Goal: Task Accomplishment & Management: Use online tool/utility

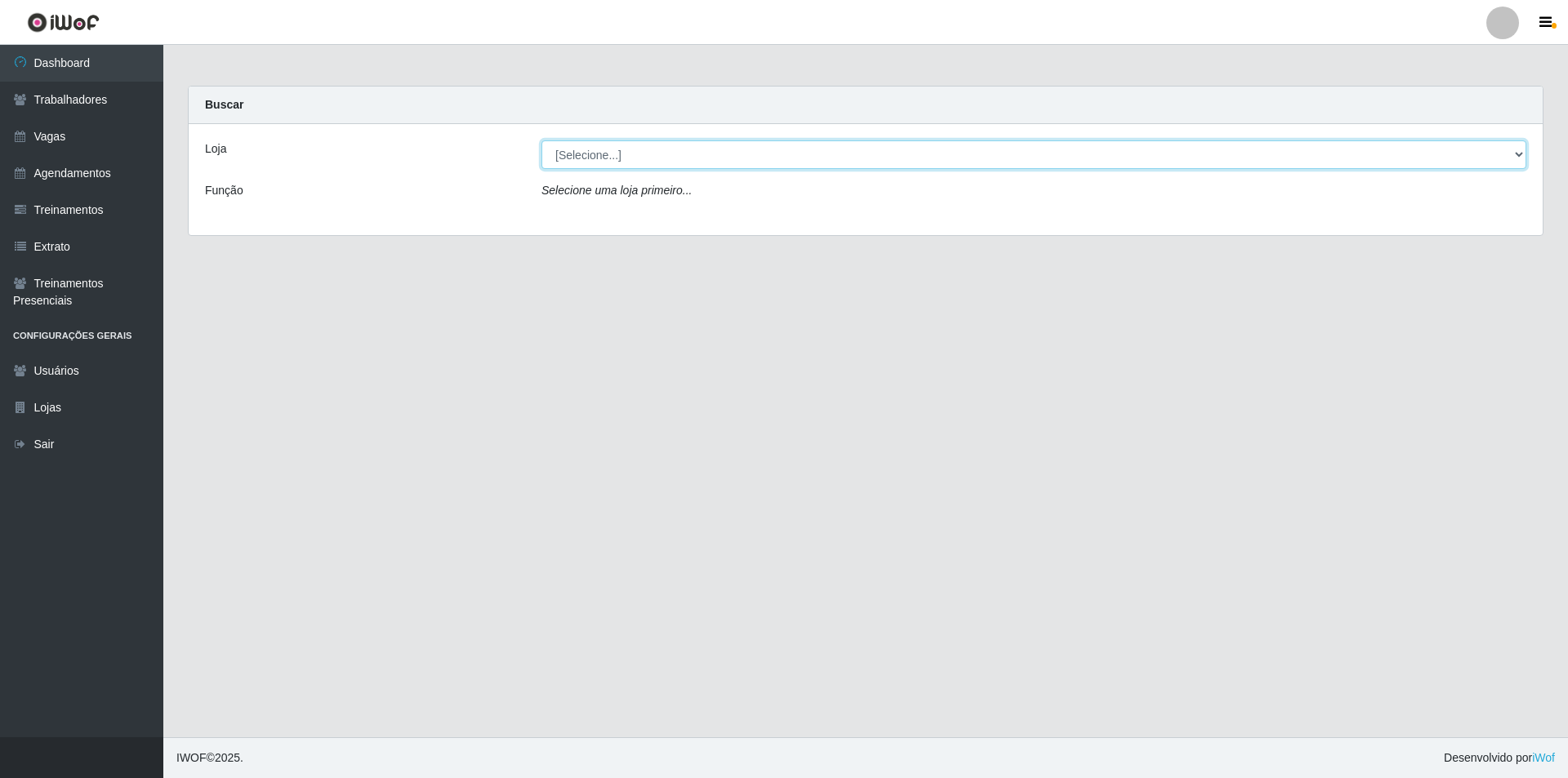
click at [747, 145] on select "[Selecione...] Pizza Nostra" at bounding box center [1034, 155] width 984 height 29
select select "337"
click at [542, 141] on select "[Selecione...] Pizza Nostra" at bounding box center [1034, 155] width 984 height 29
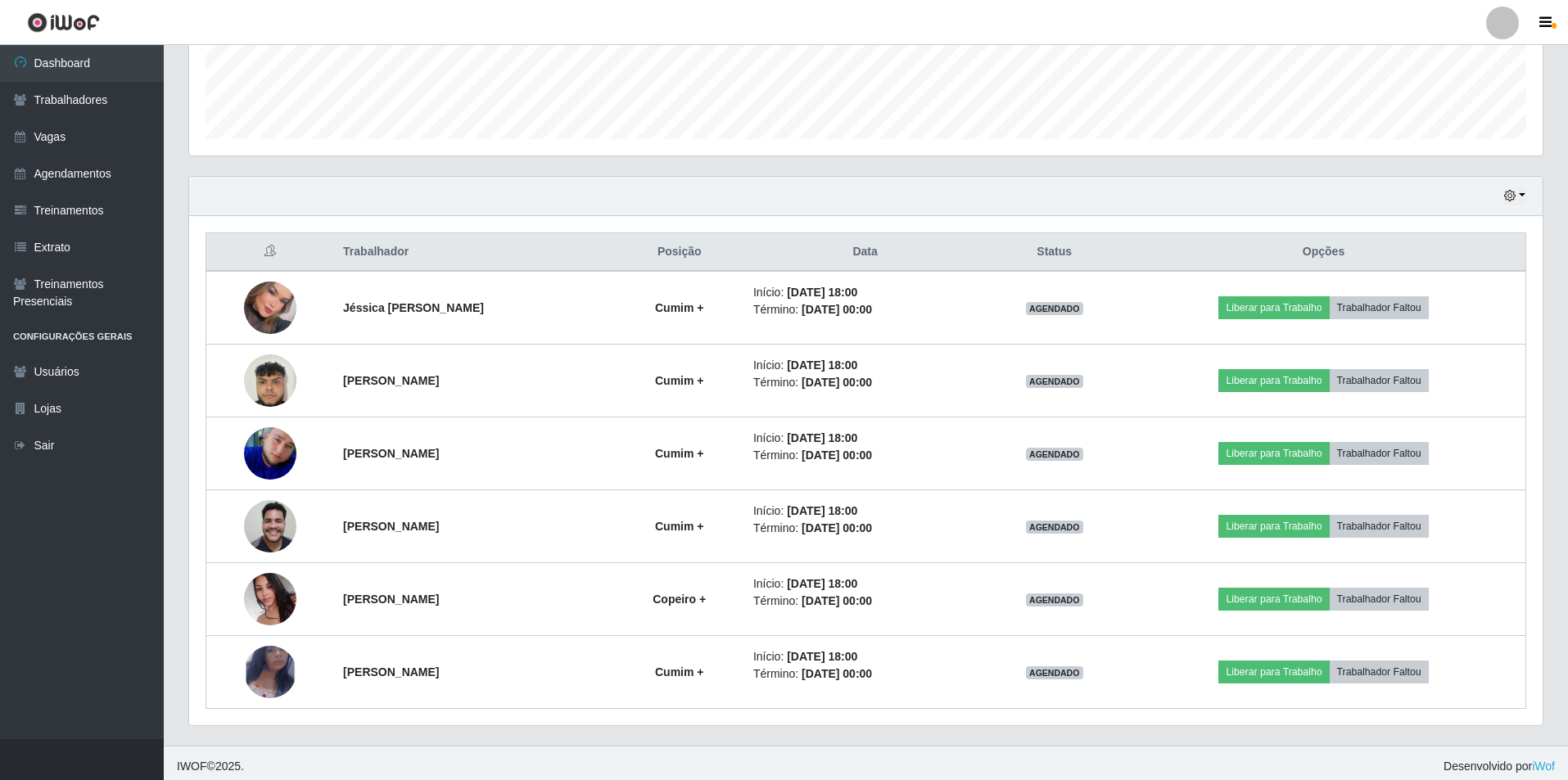
scroll to position [452, 0]
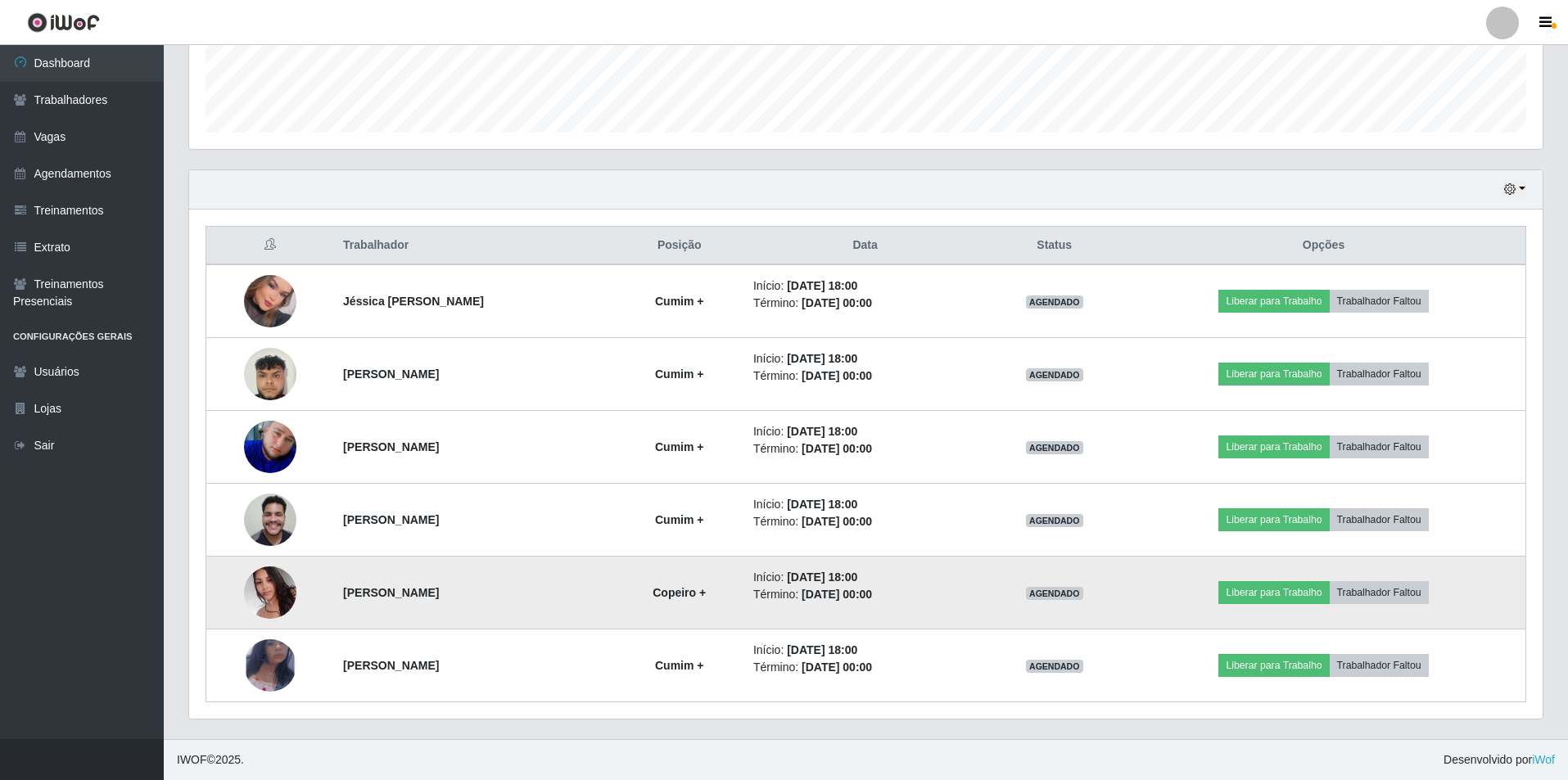
click at [272, 582] on img at bounding box center [269, 592] width 52 height 69
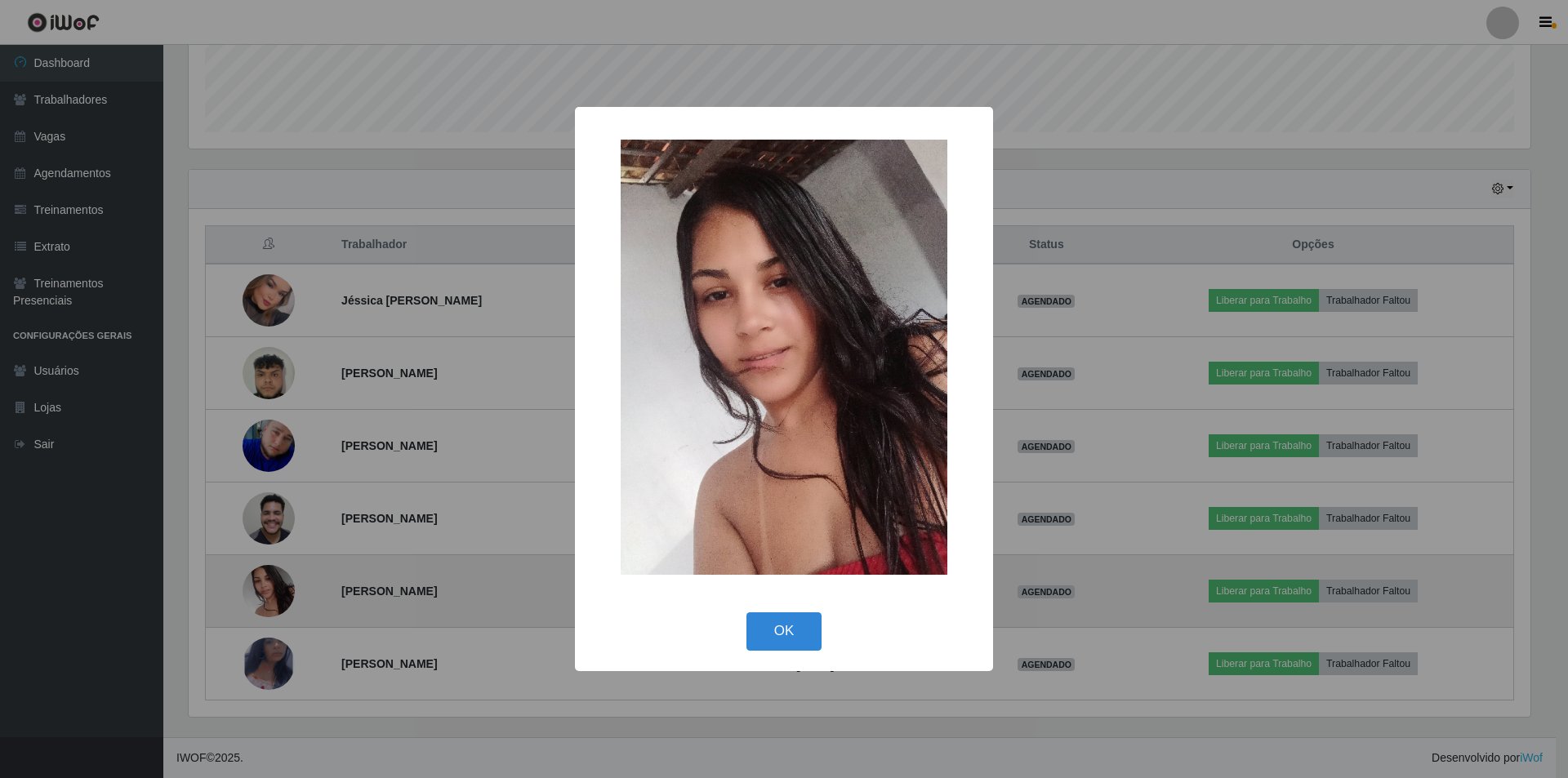
click at [271, 581] on div "× OK Cancel" at bounding box center [784, 389] width 1568 height 778
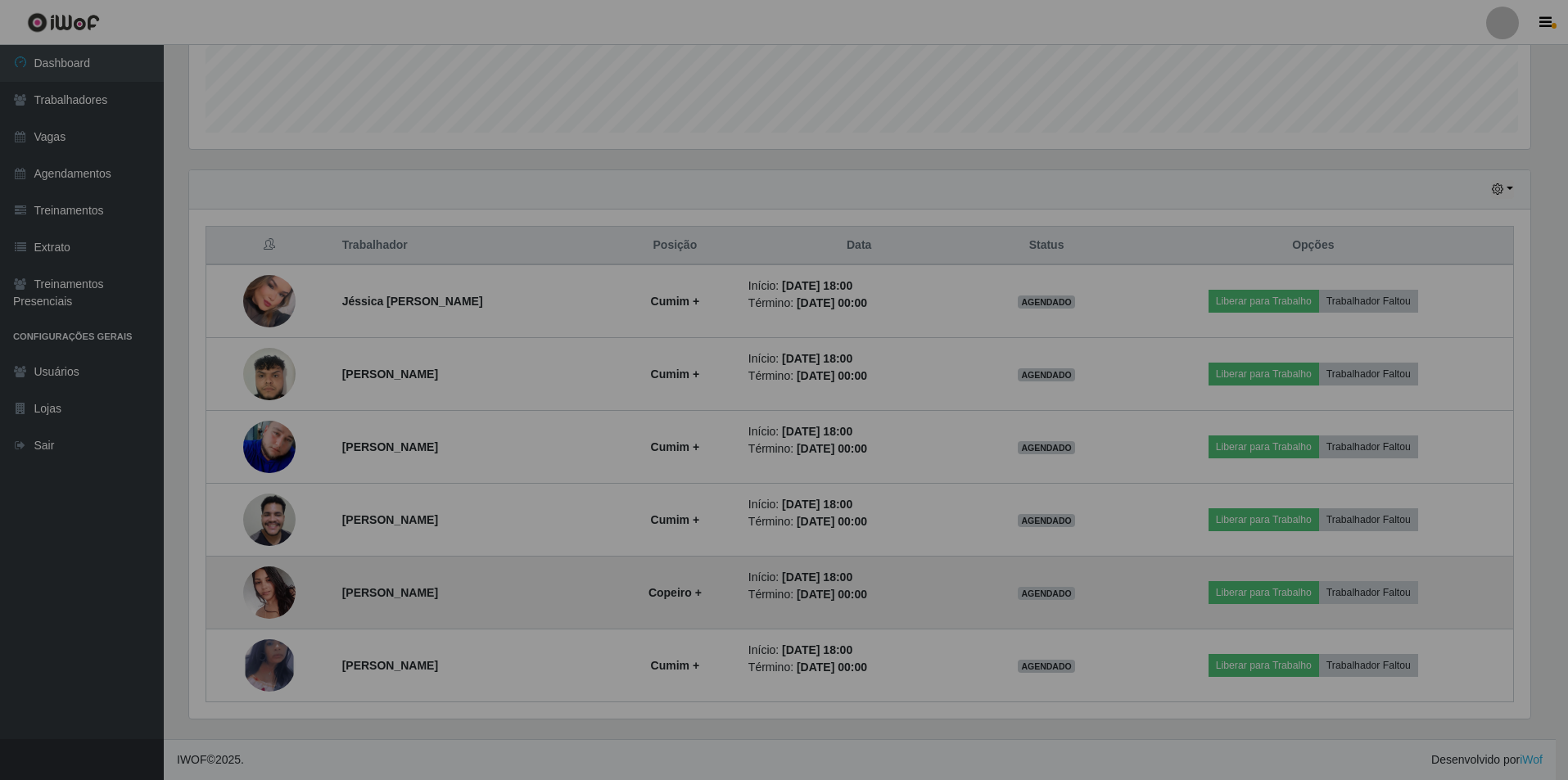
scroll to position [340, 1353]
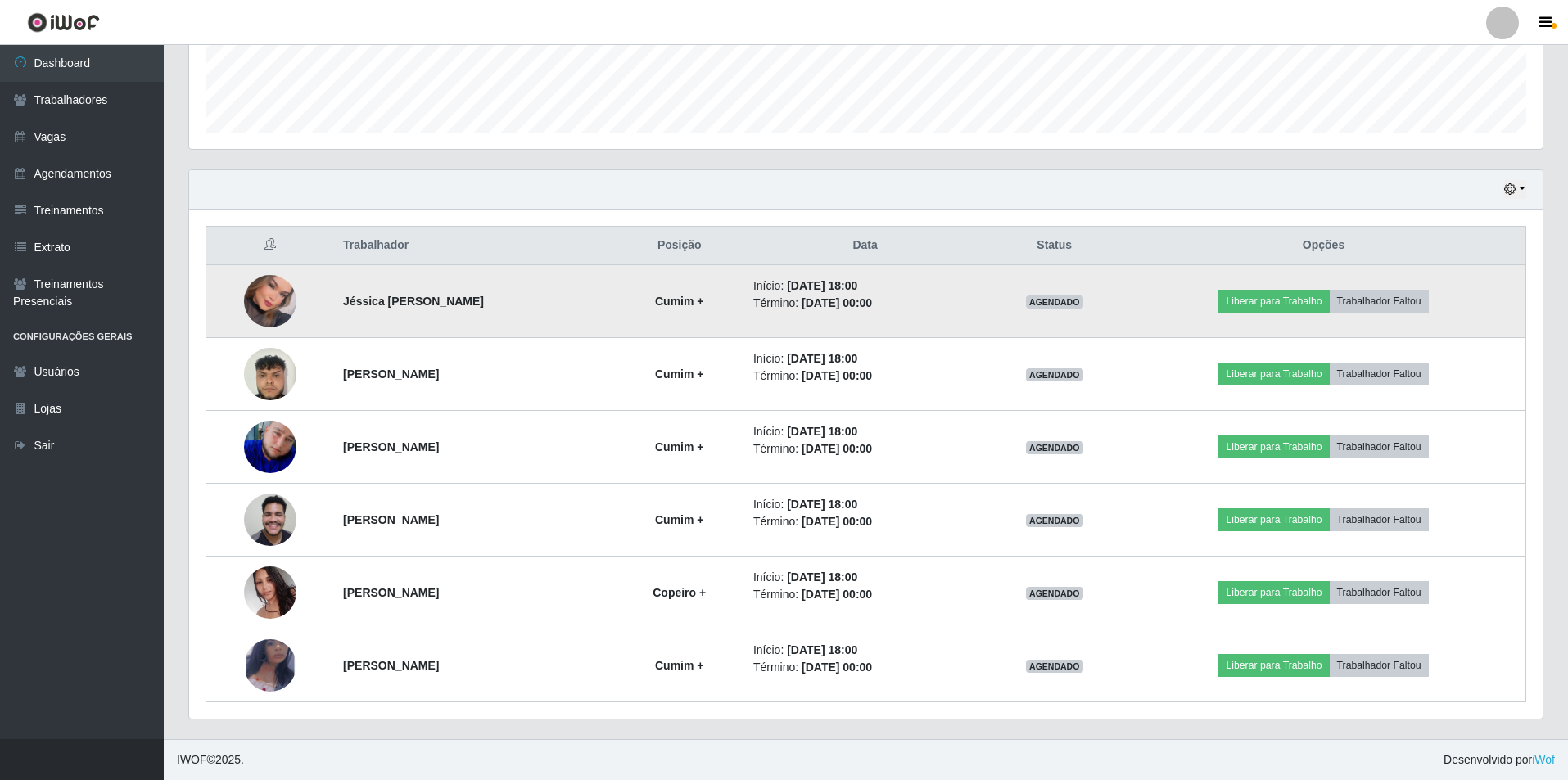
click at [274, 309] on img at bounding box center [269, 301] width 52 height 74
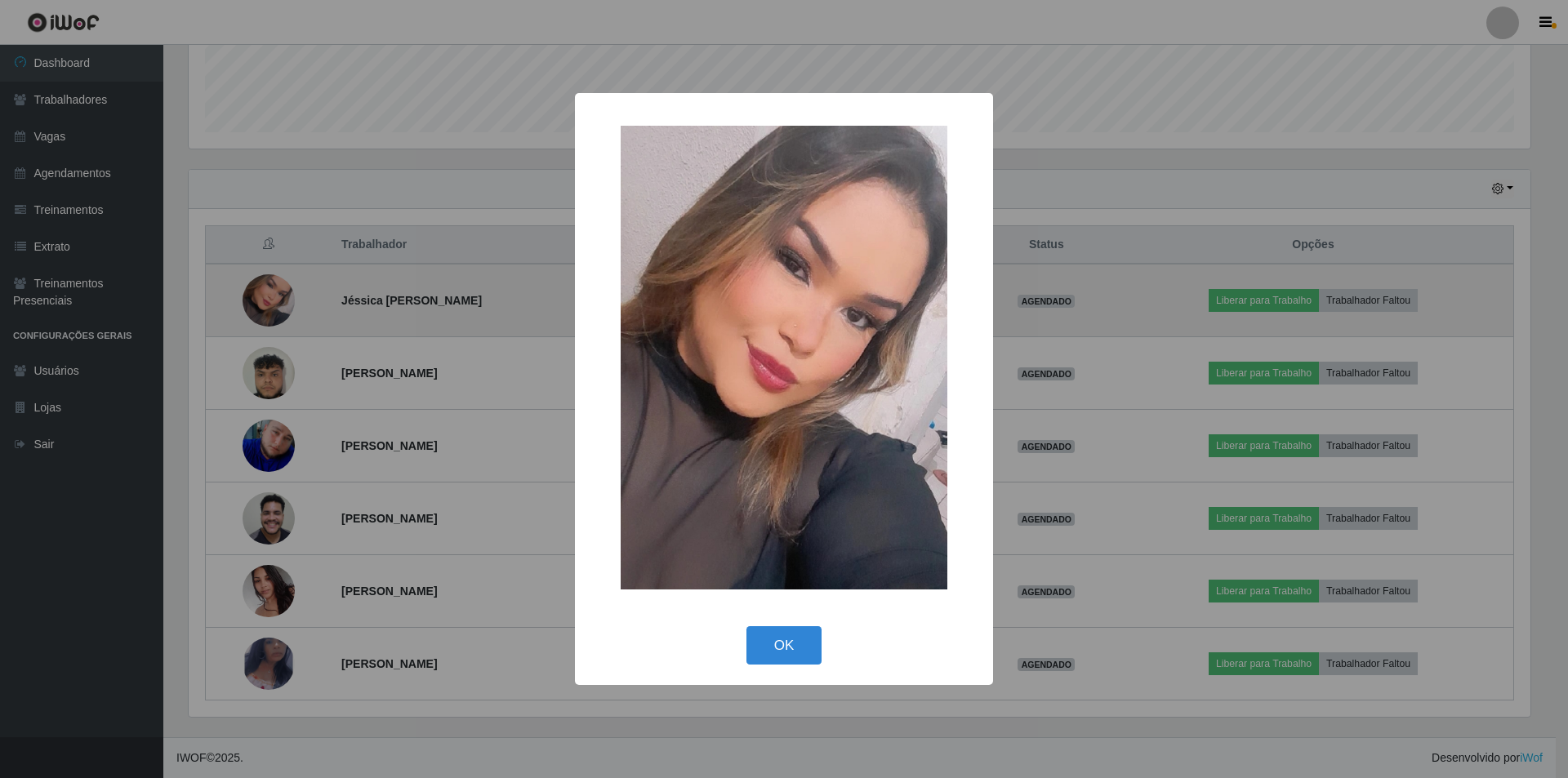
click at [273, 308] on div "× OK Cancel" at bounding box center [784, 389] width 1568 height 778
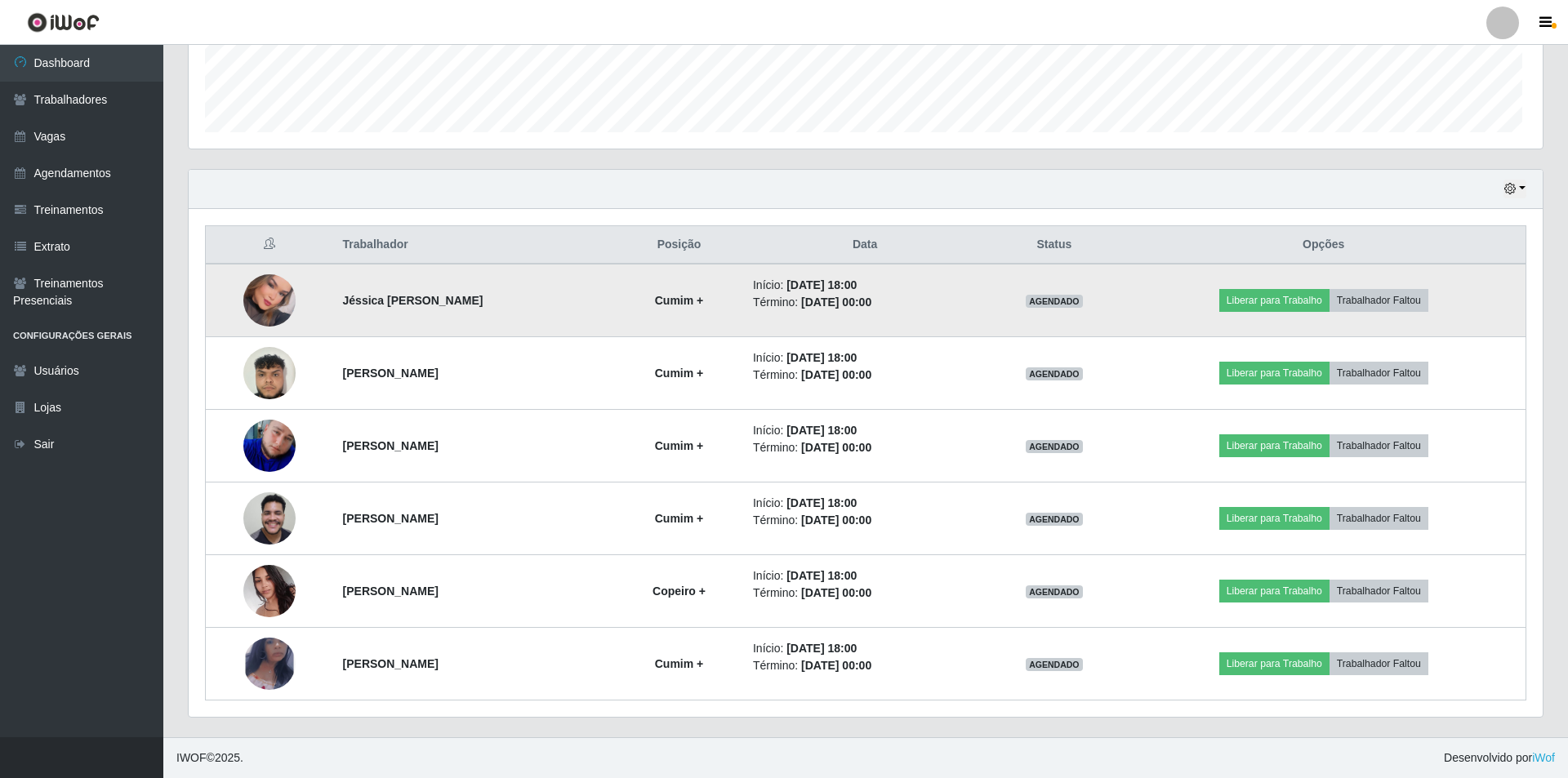
scroll to position [339, 1350]
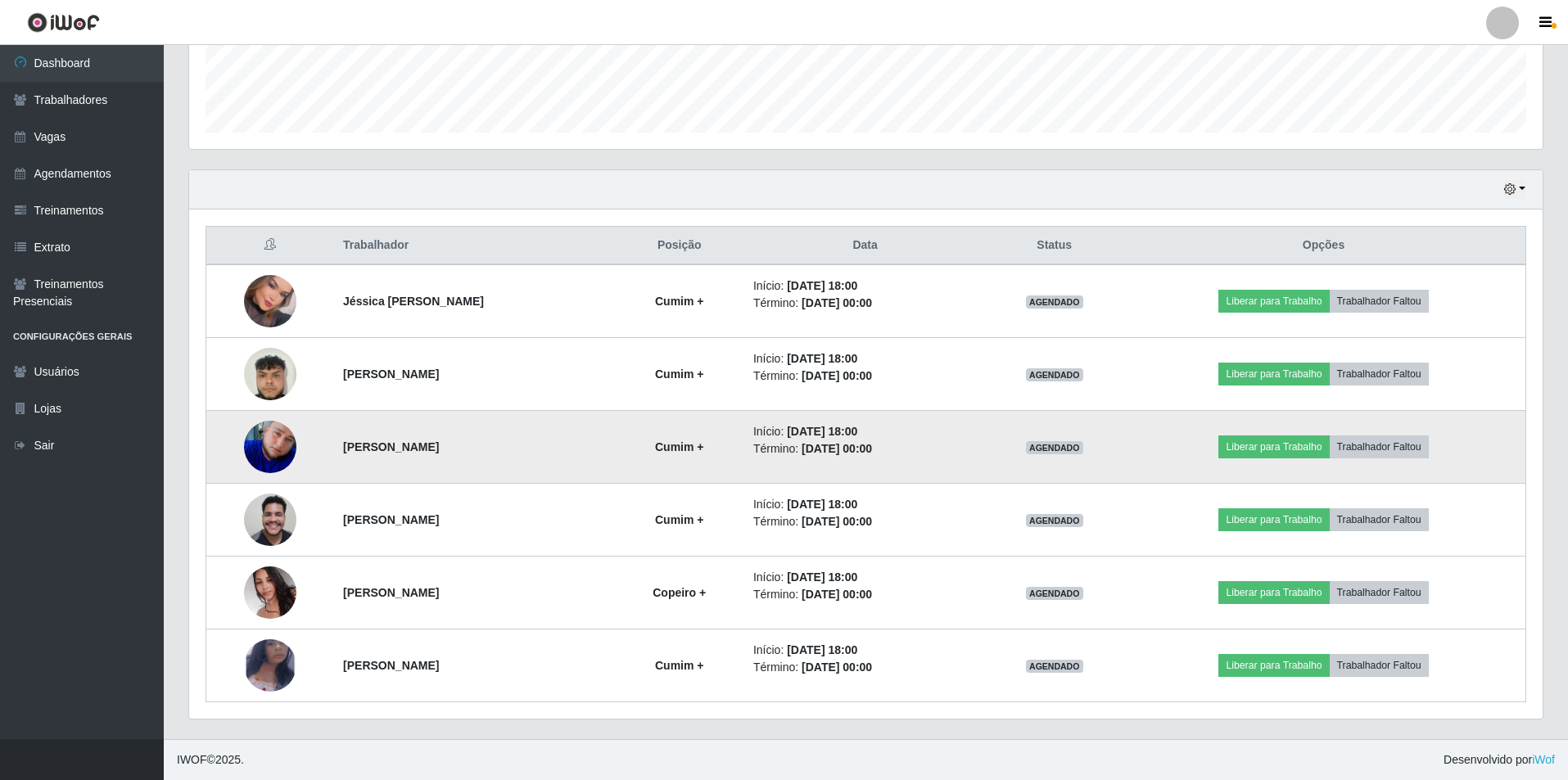
click at [275, 443] on img at bounding box center [269, 446] width 52 height 52
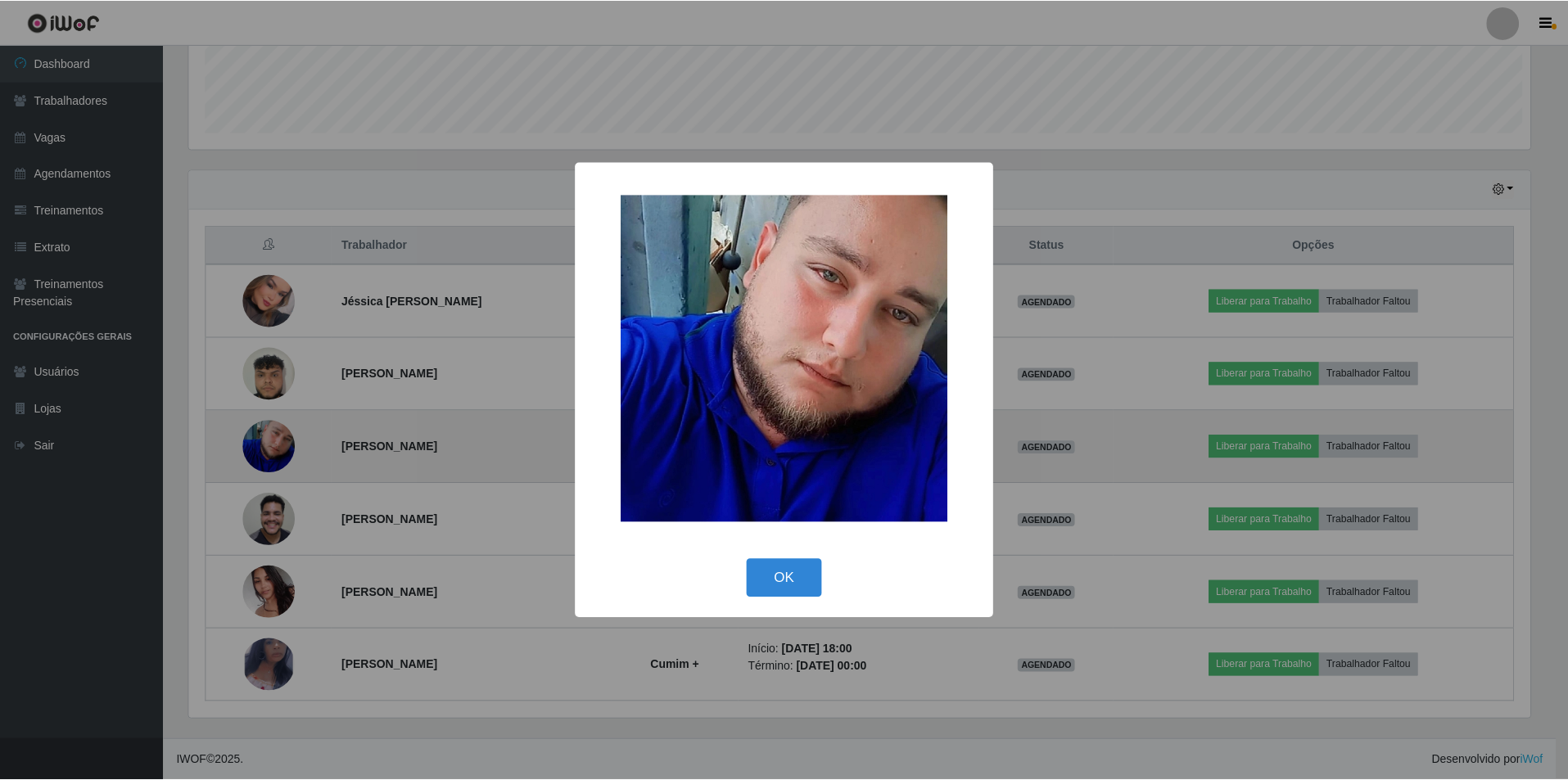
scroll to position [340, 1346]
click at [275, 443] on div "× OK Cancel" at bounding box center [786, 390] width 1572 height 780
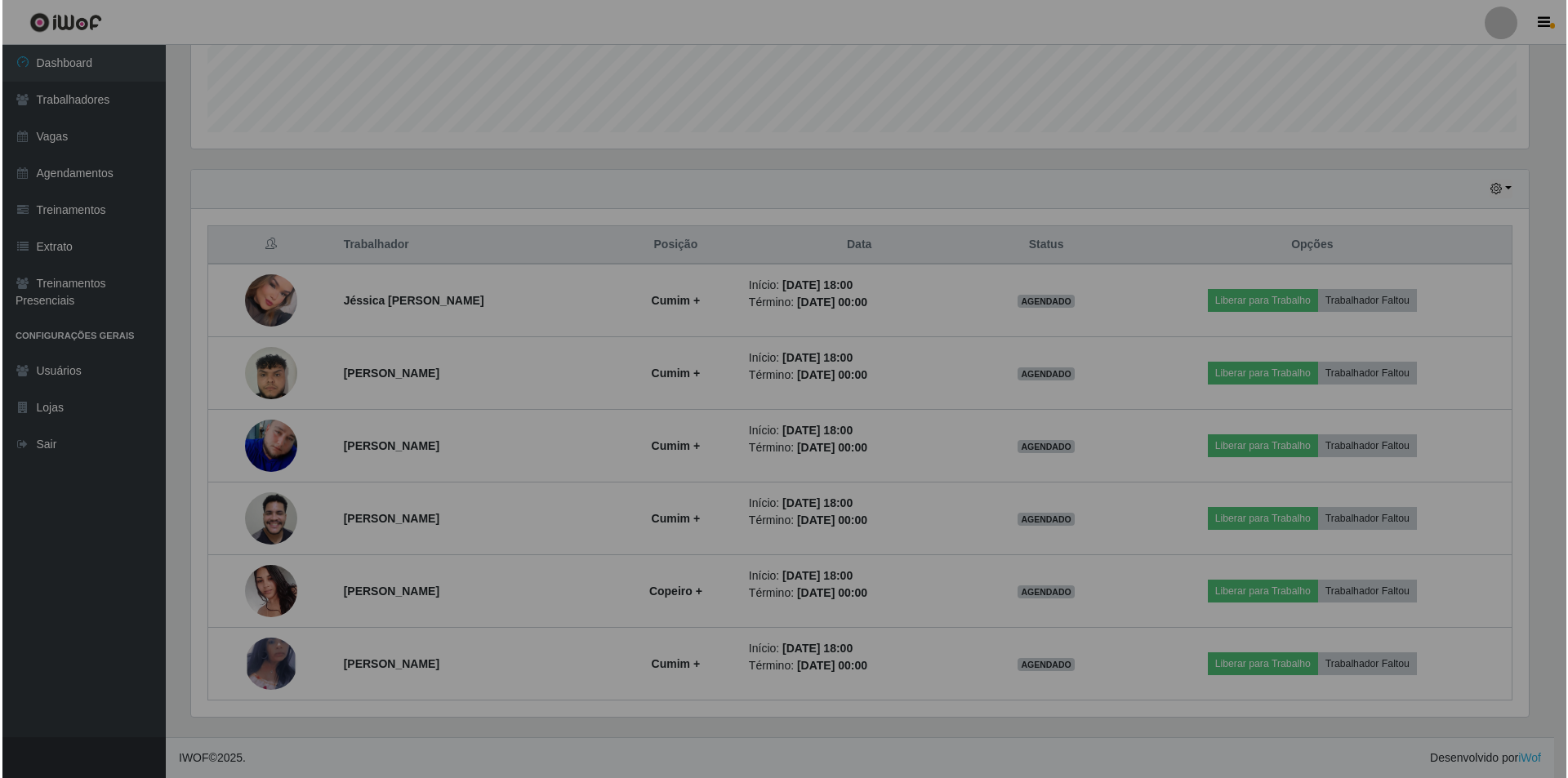
scroll to position [339, 1350]
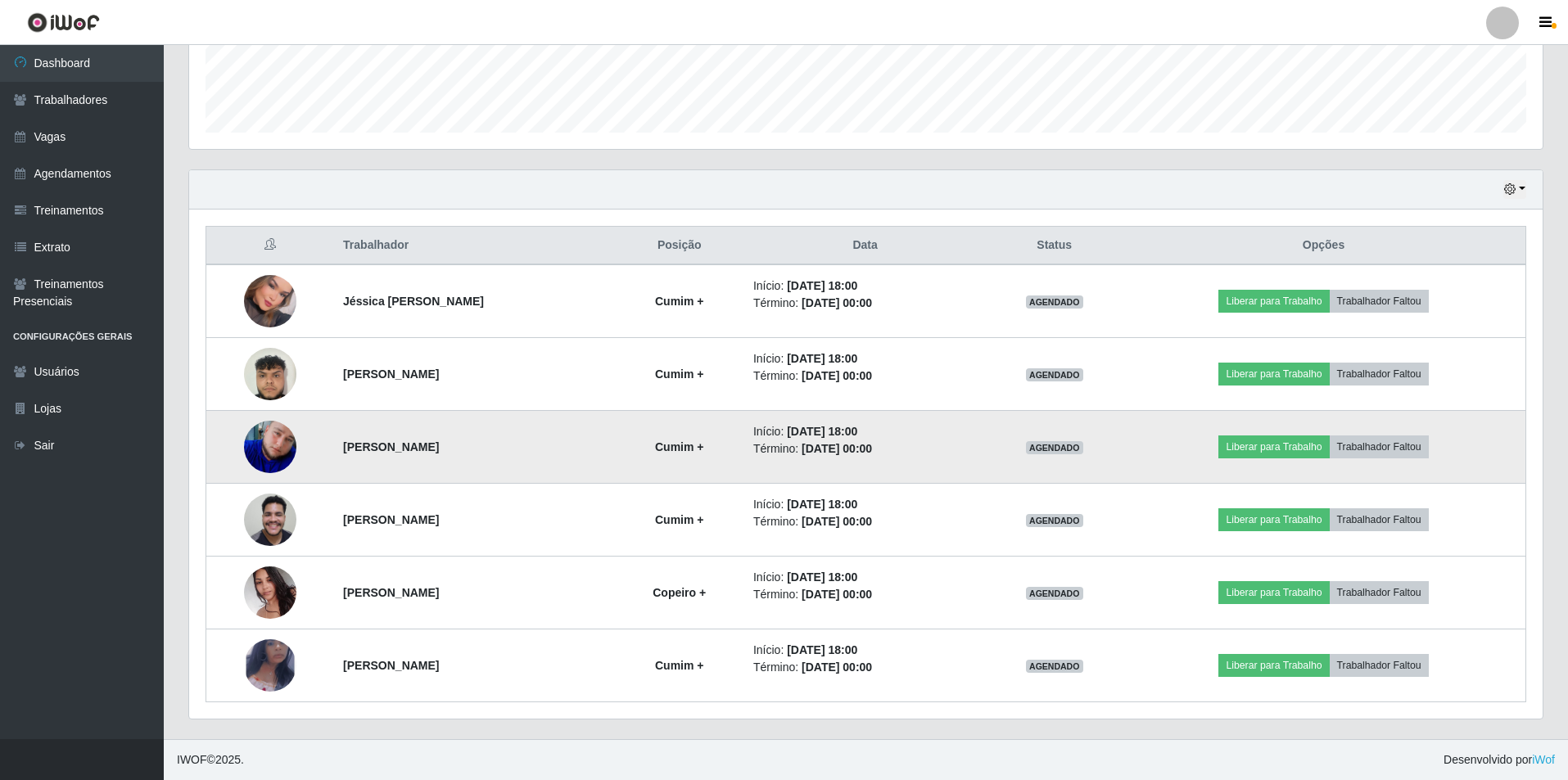
click at [275, 443] on img at bounding box center [269, 446] width 52 height 52
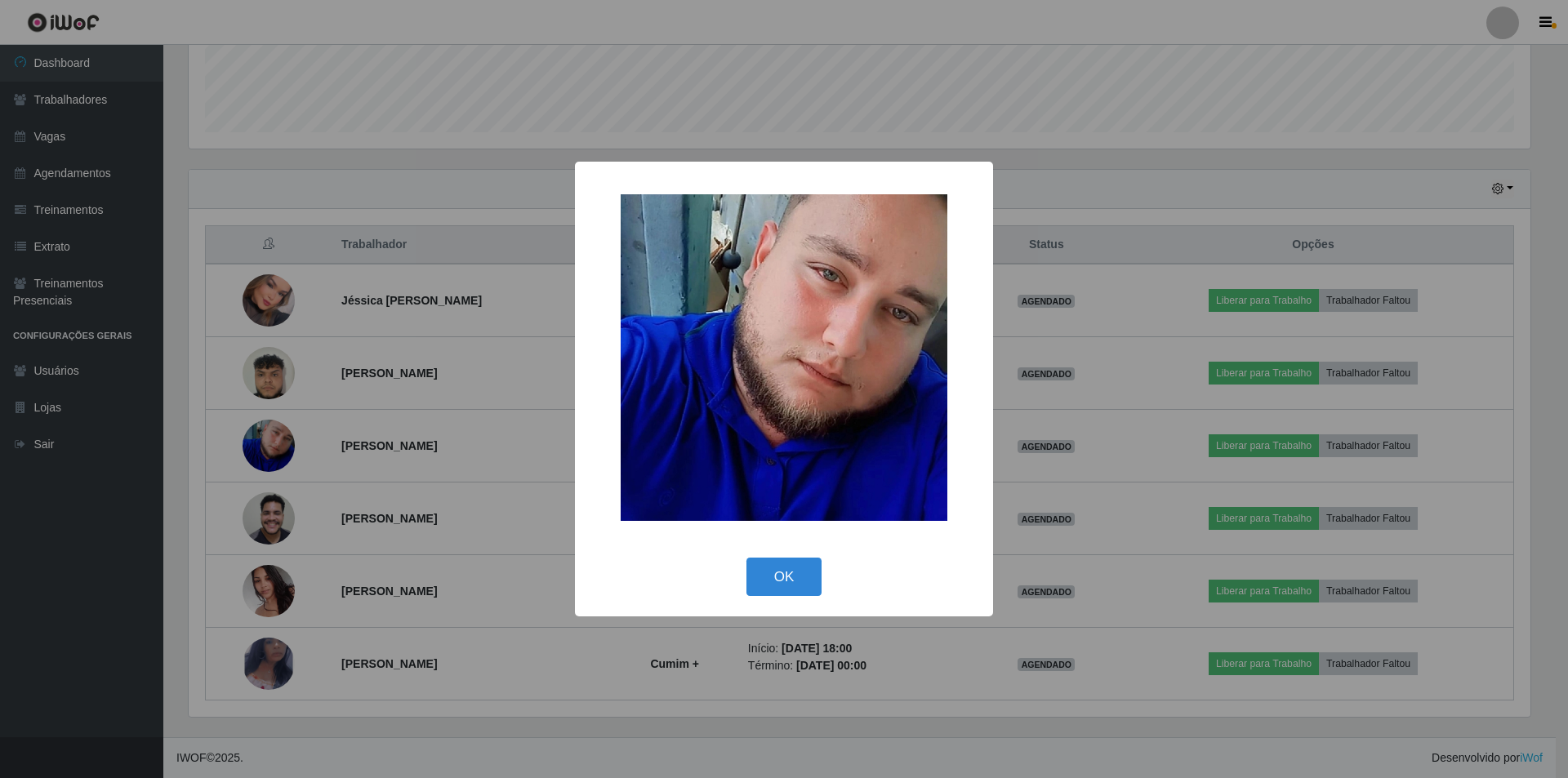
click at [266, 515] on div "× OK Cancel" at bounding box center [784, 389] width 1568 height 778
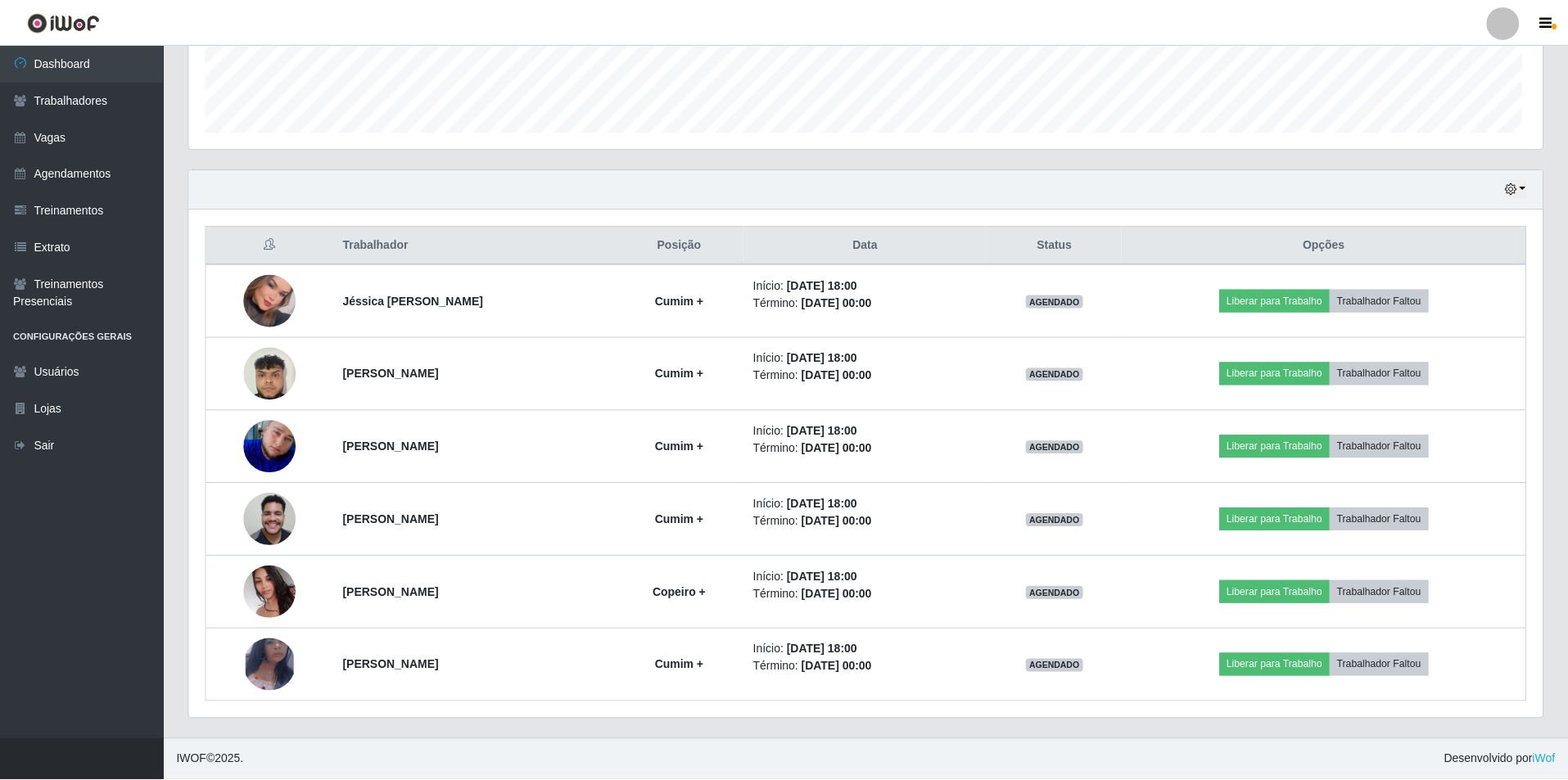
scroll to position [340, 1353]
click at [264, 519] on img at bounding box center [269, 519] width 52 height 69
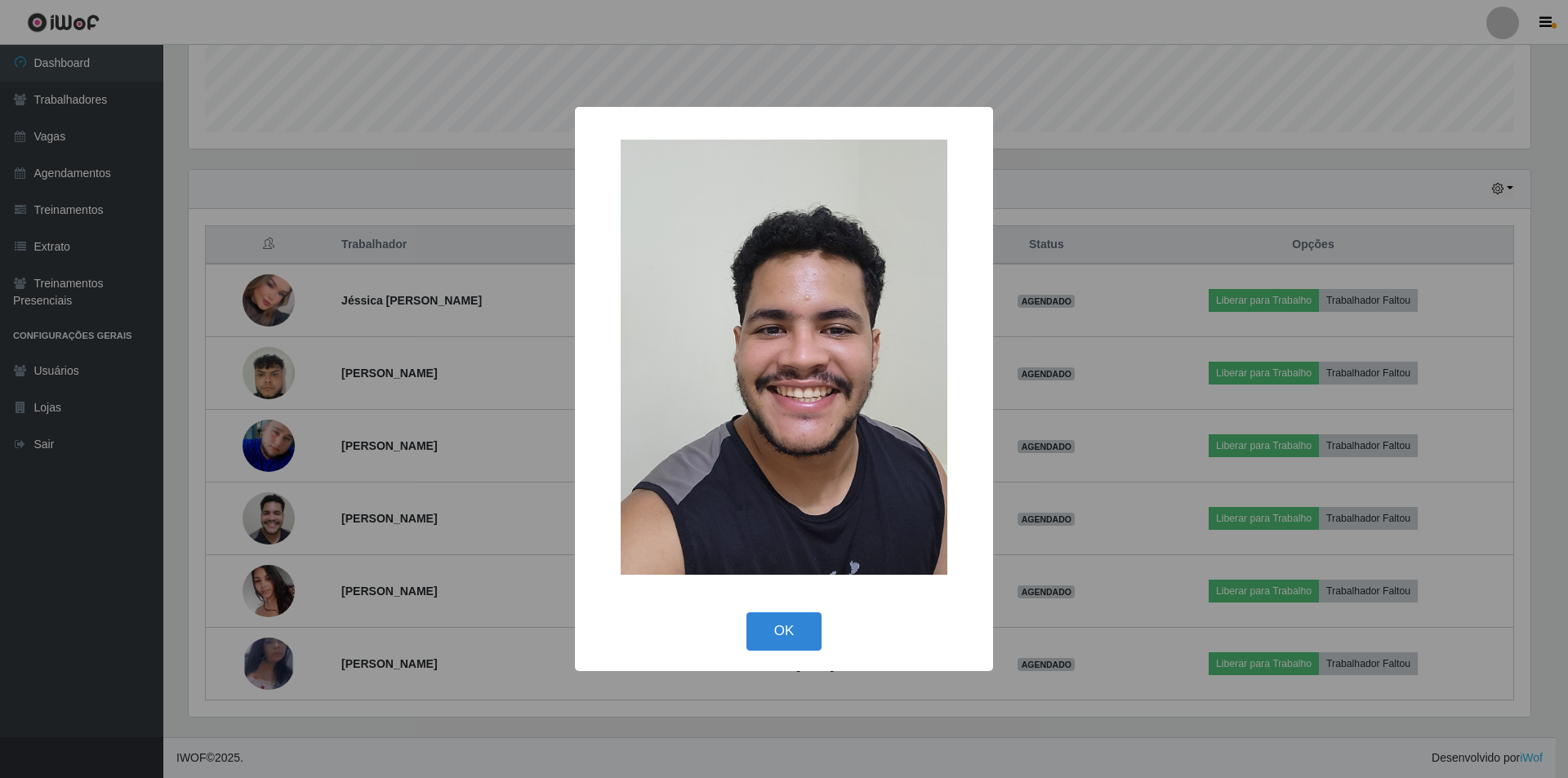
click at [263, 512] on div "× OK Cancel" at bounding box center [784, 389] width 1568 height 778
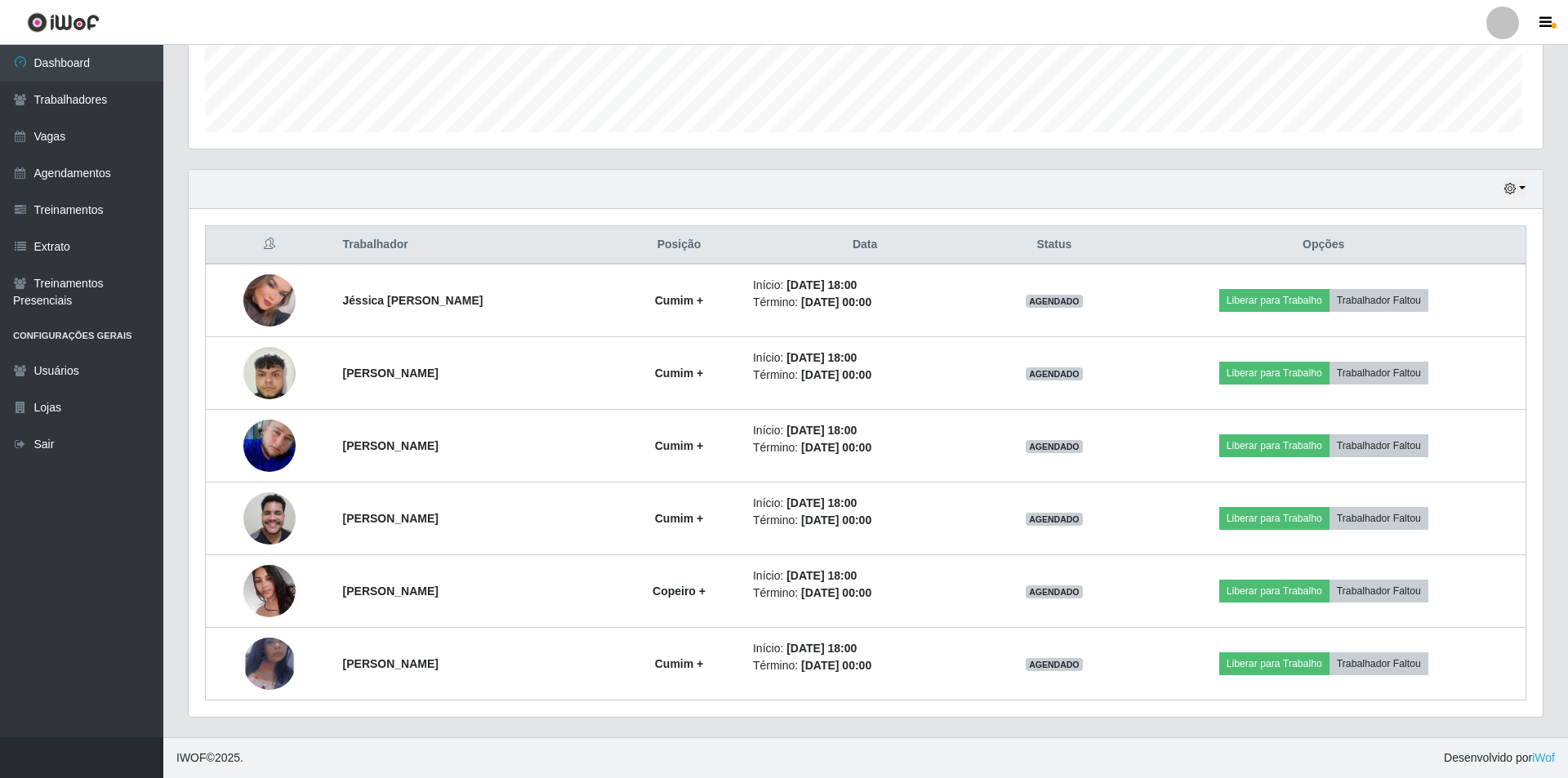
scroll to position [339, 1350]
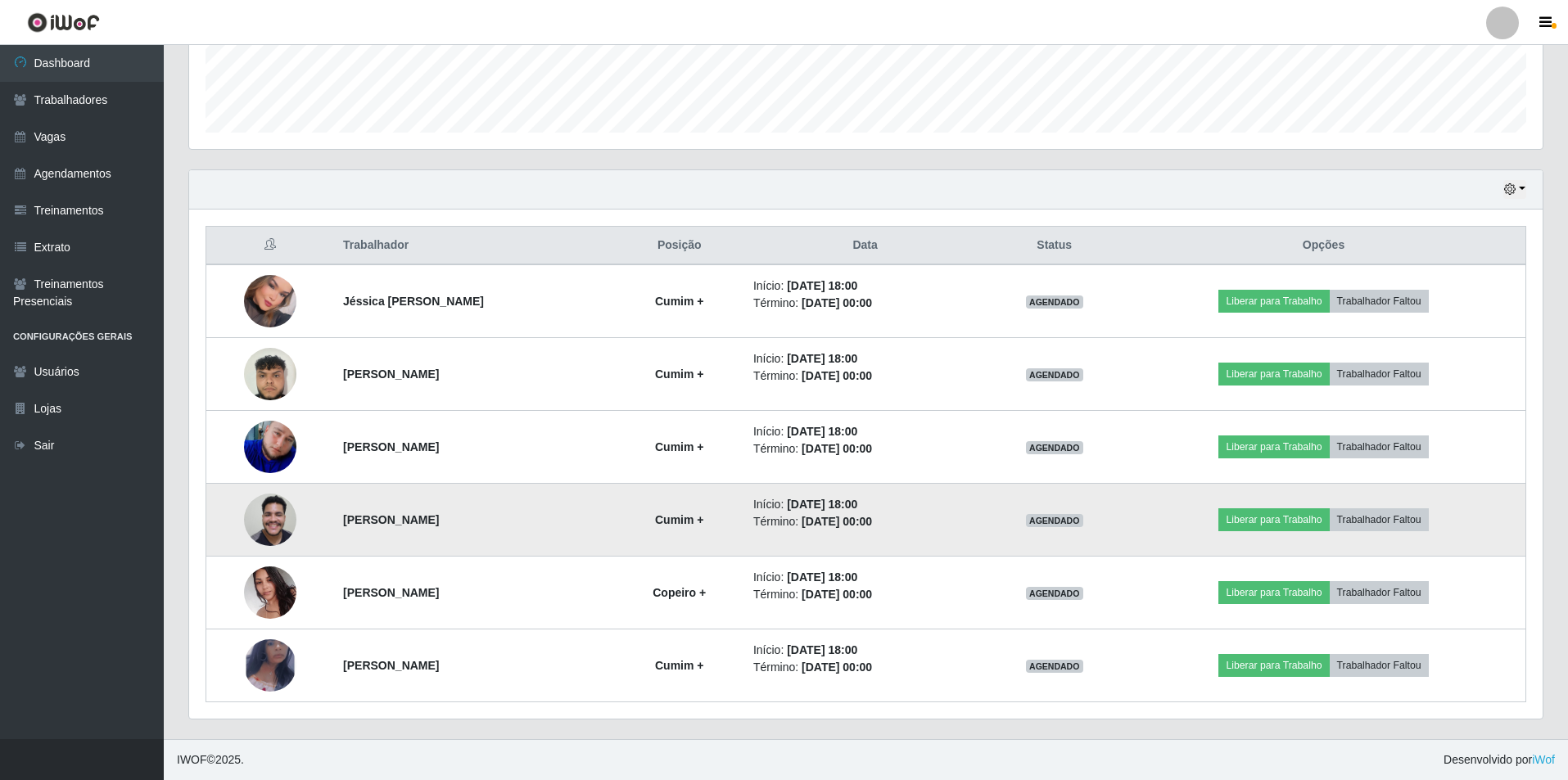
click at [280, 524] on img at bounding box center [269, 519] width 52 height 69
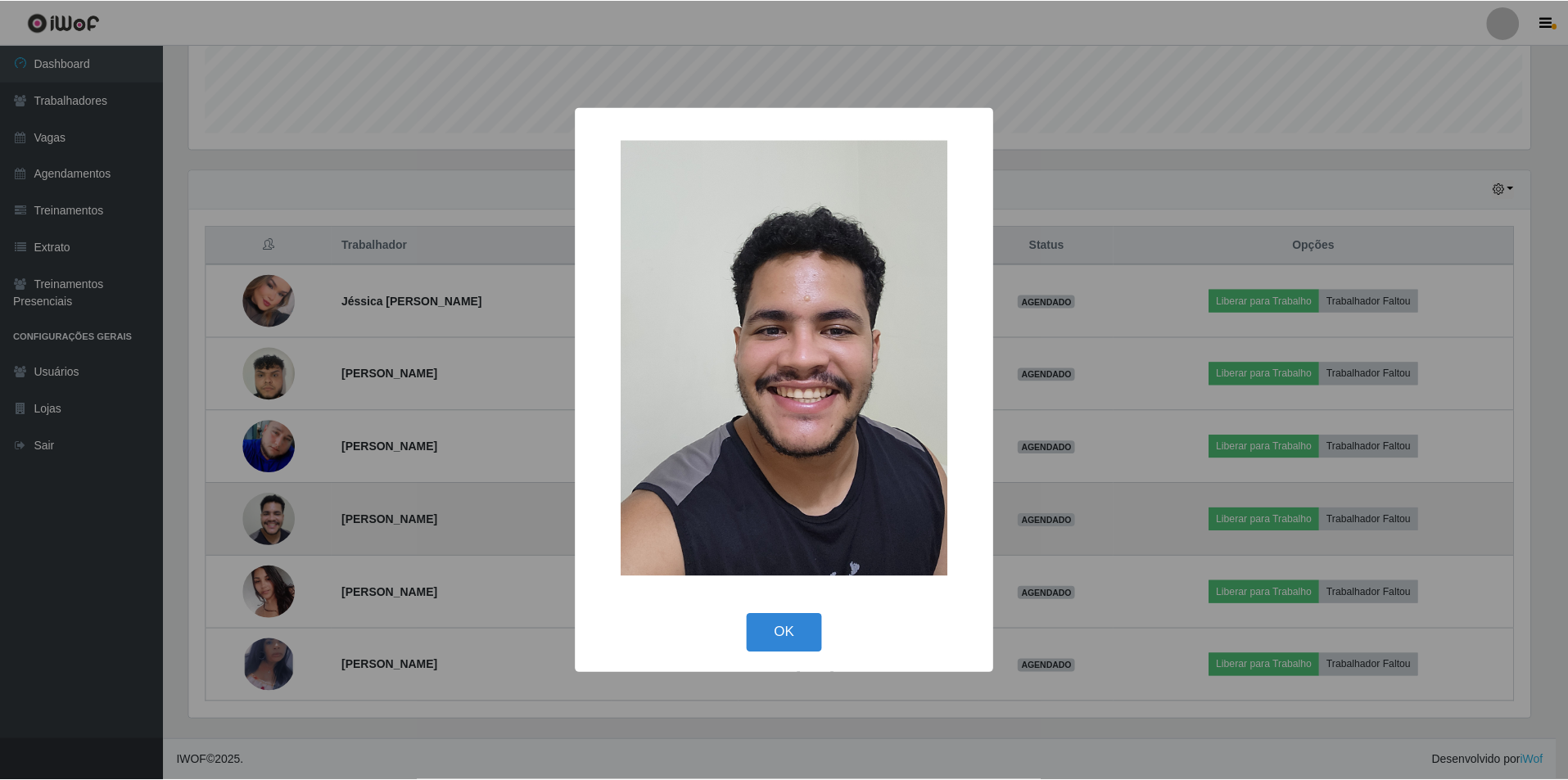
scroll to position [340, 1346]
click at [280, 524] on div "× OK Cancel" at bounding box center [786, 390] width 1572 height 780
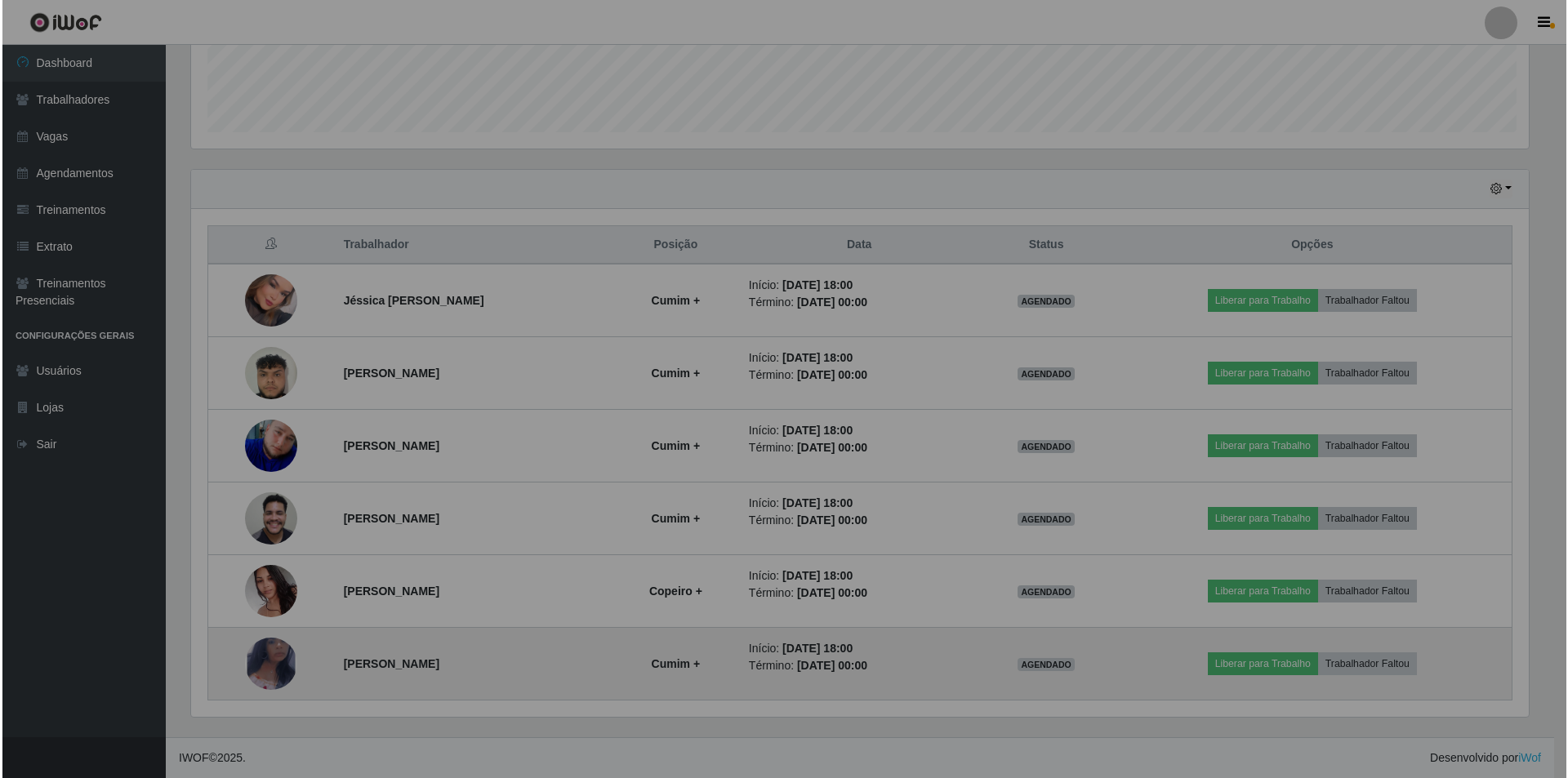
scroll to position [339, 1350]
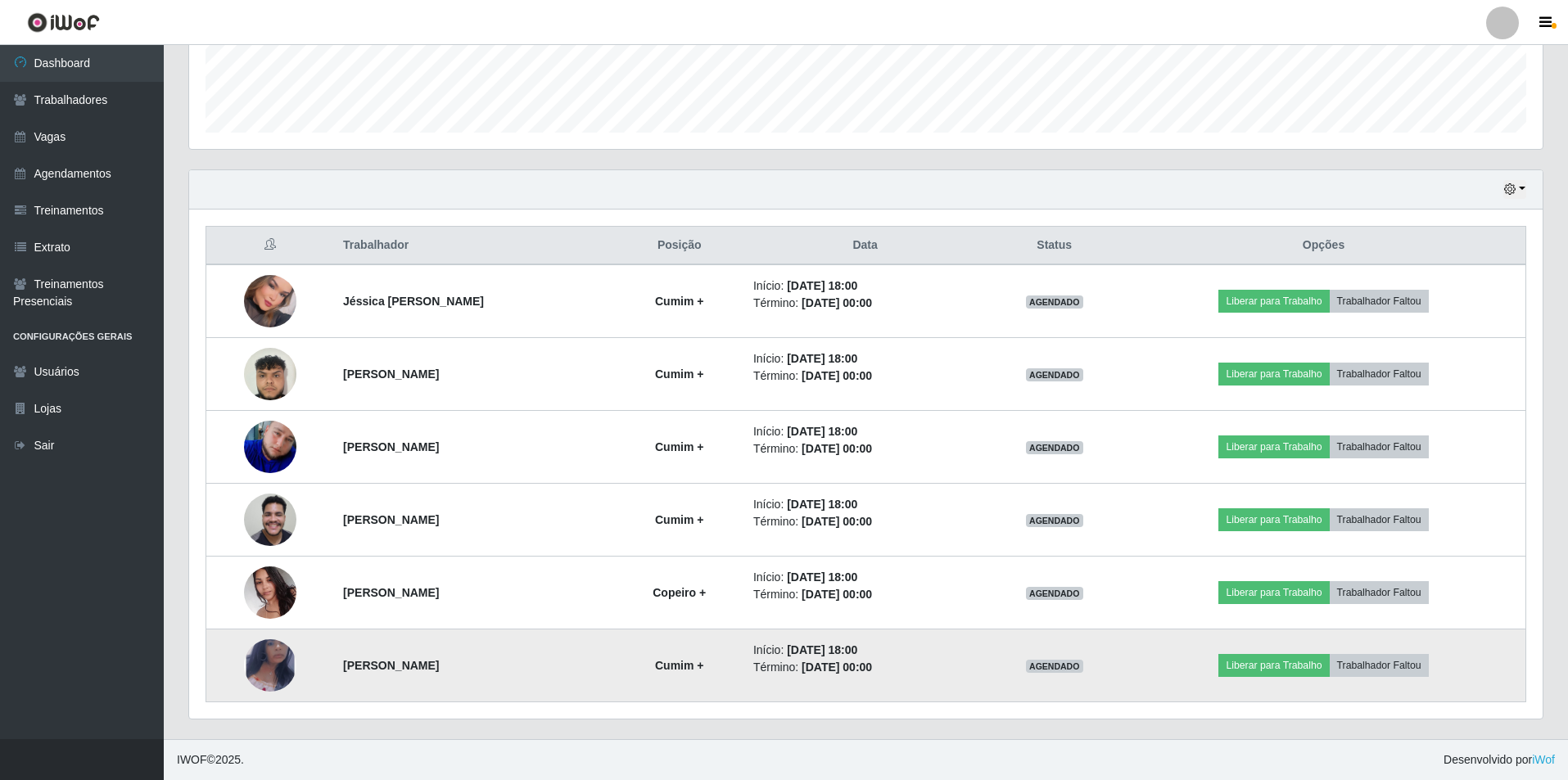
click at [260, 679] on img at bounding box center [269, 665] width 52 height 86
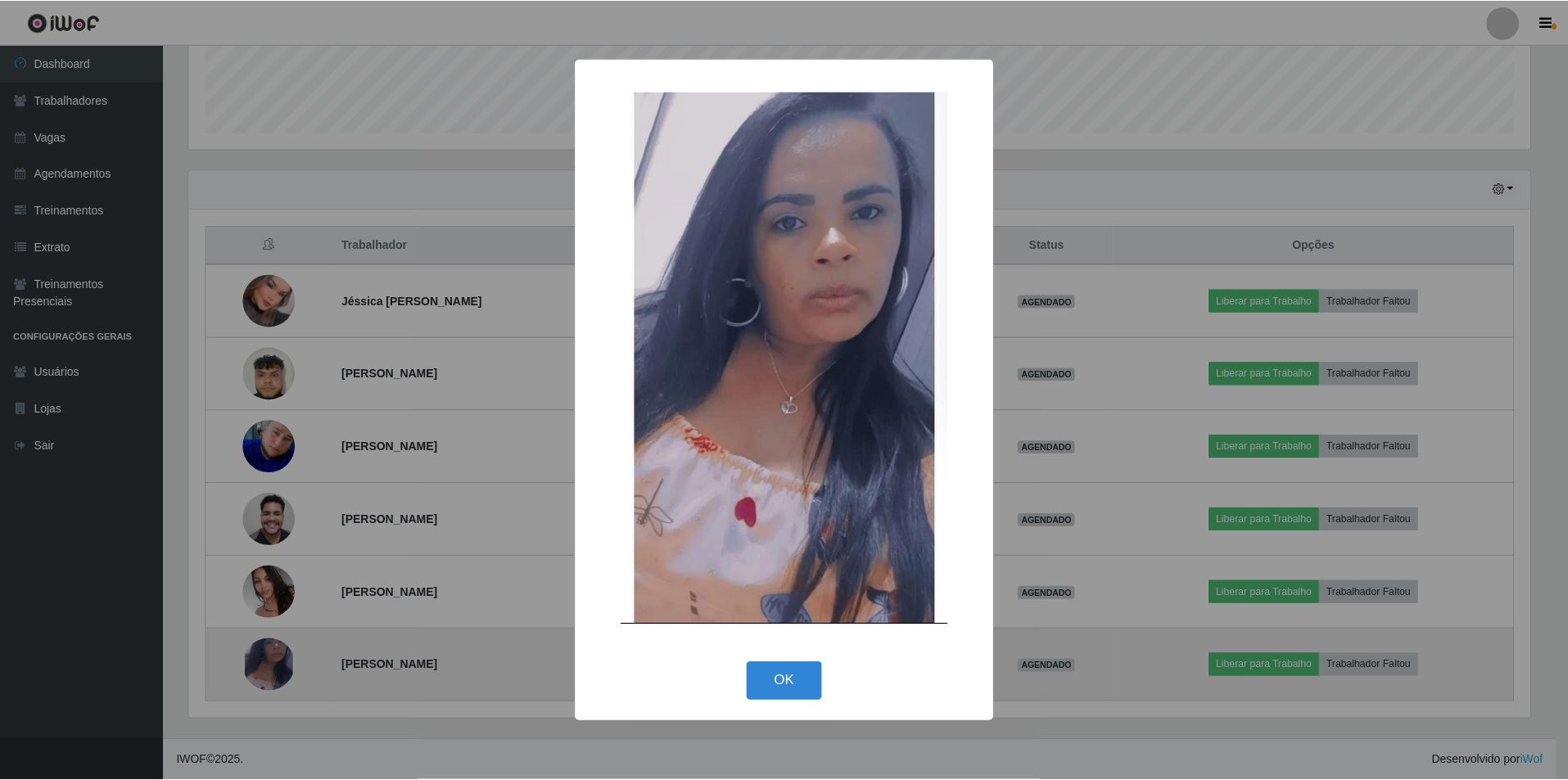
scroll to position [340, 1346]
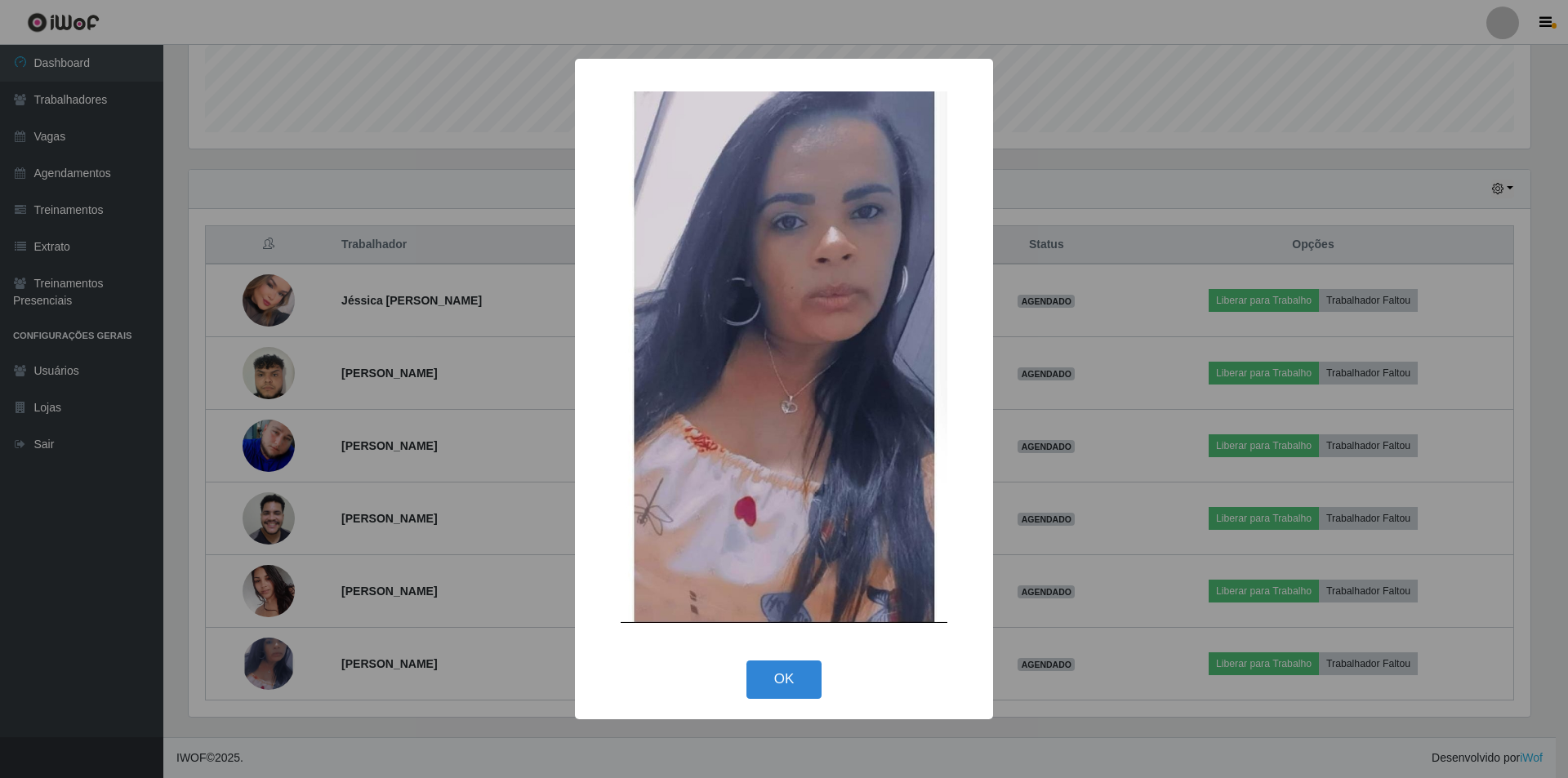
click at [284, 534] on div "× OK Cancel" at bounding box center [784, 389] width 1568 height 778
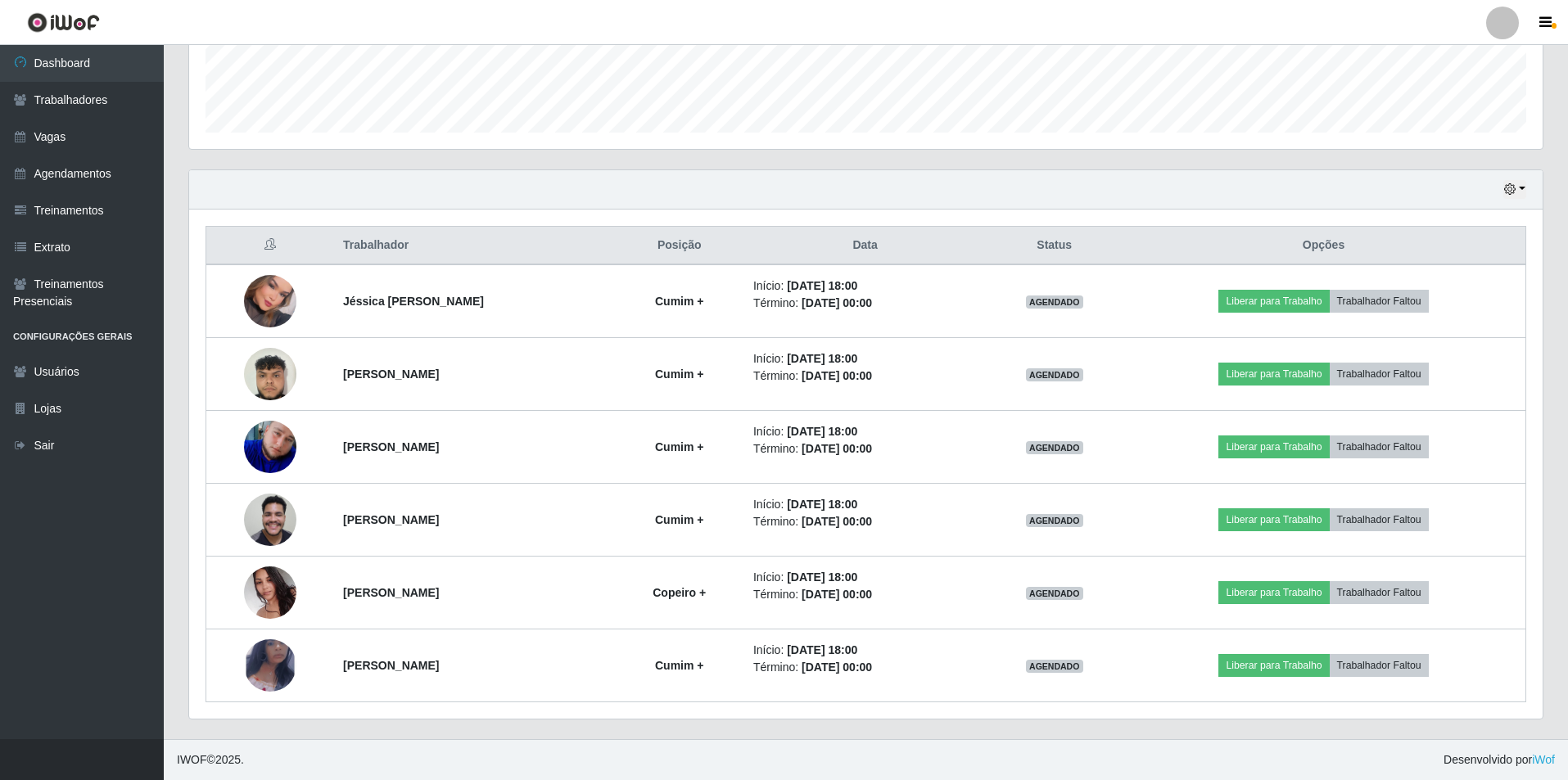
scroll to position [340, 1353]
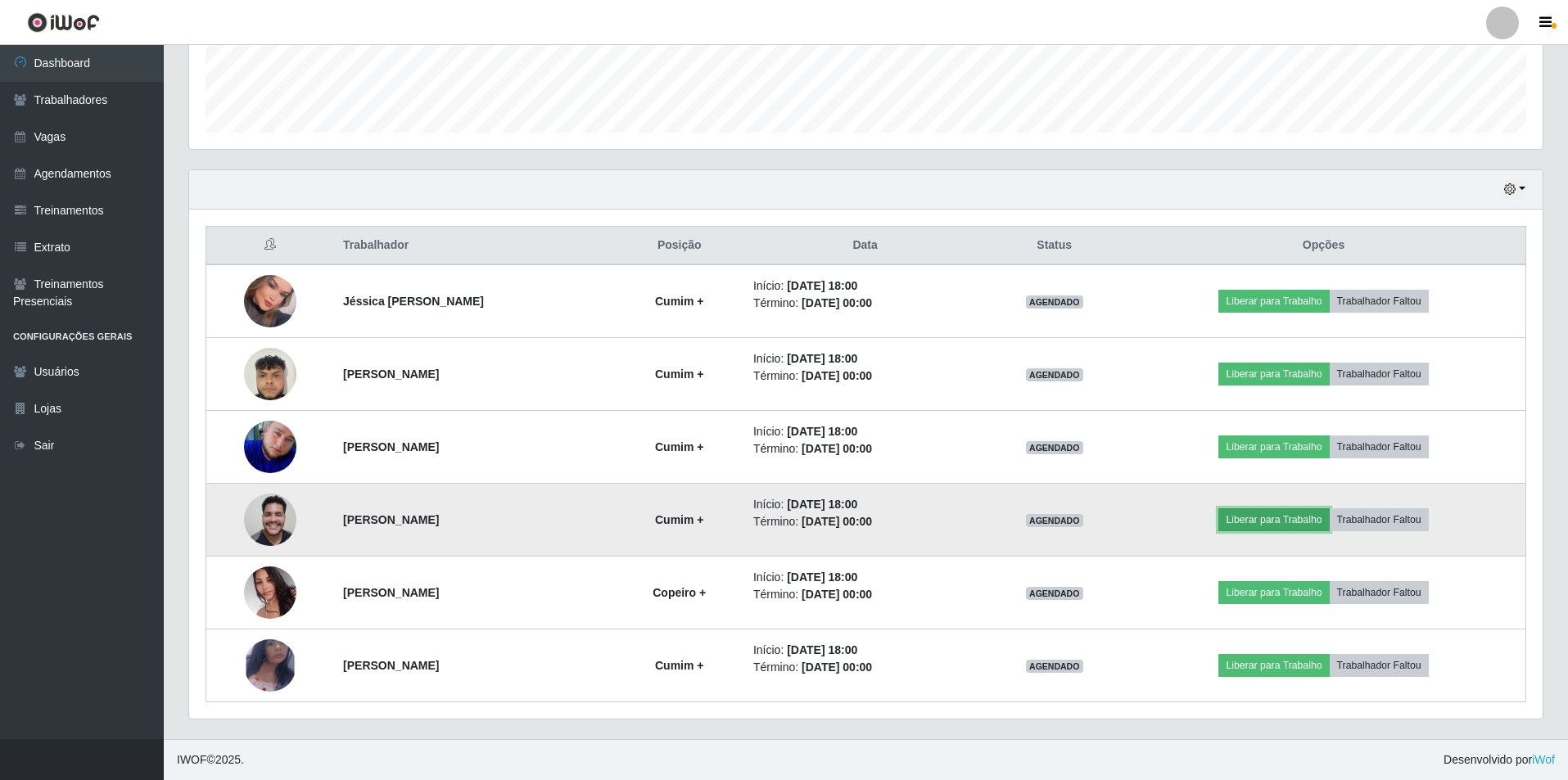
click at [1321, 516] on button "Liberar para Trabalho" at bounding box center [1273, 519] width 110 height 23
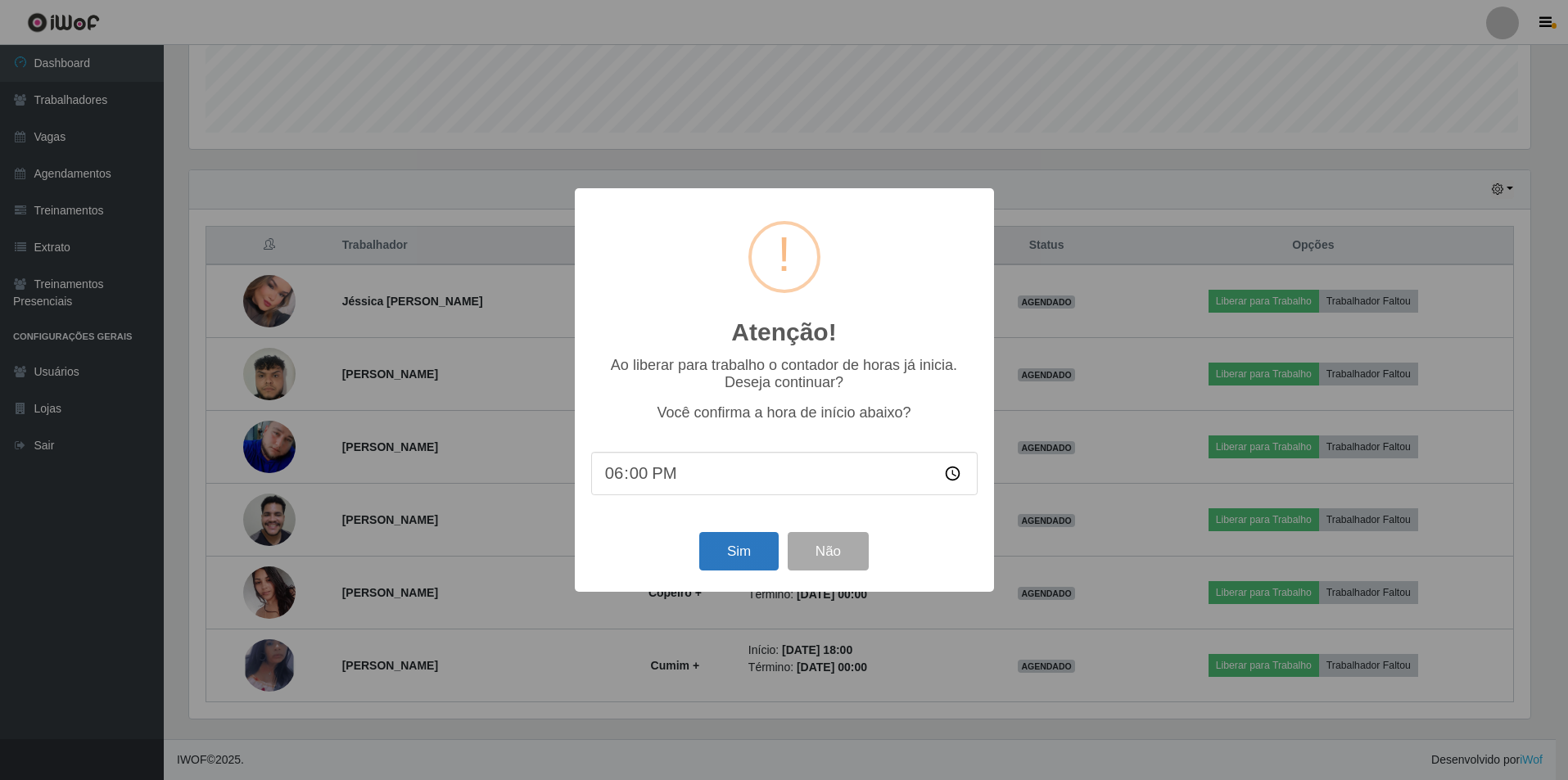
scroll to position [340, 1346]
click at [693, 565] on div "Sim Não" at bounding box center [786, 551] width 387 height 47
click at [720, 564] on button "Sim" at bounding box center [740, 551] width 80 height 38
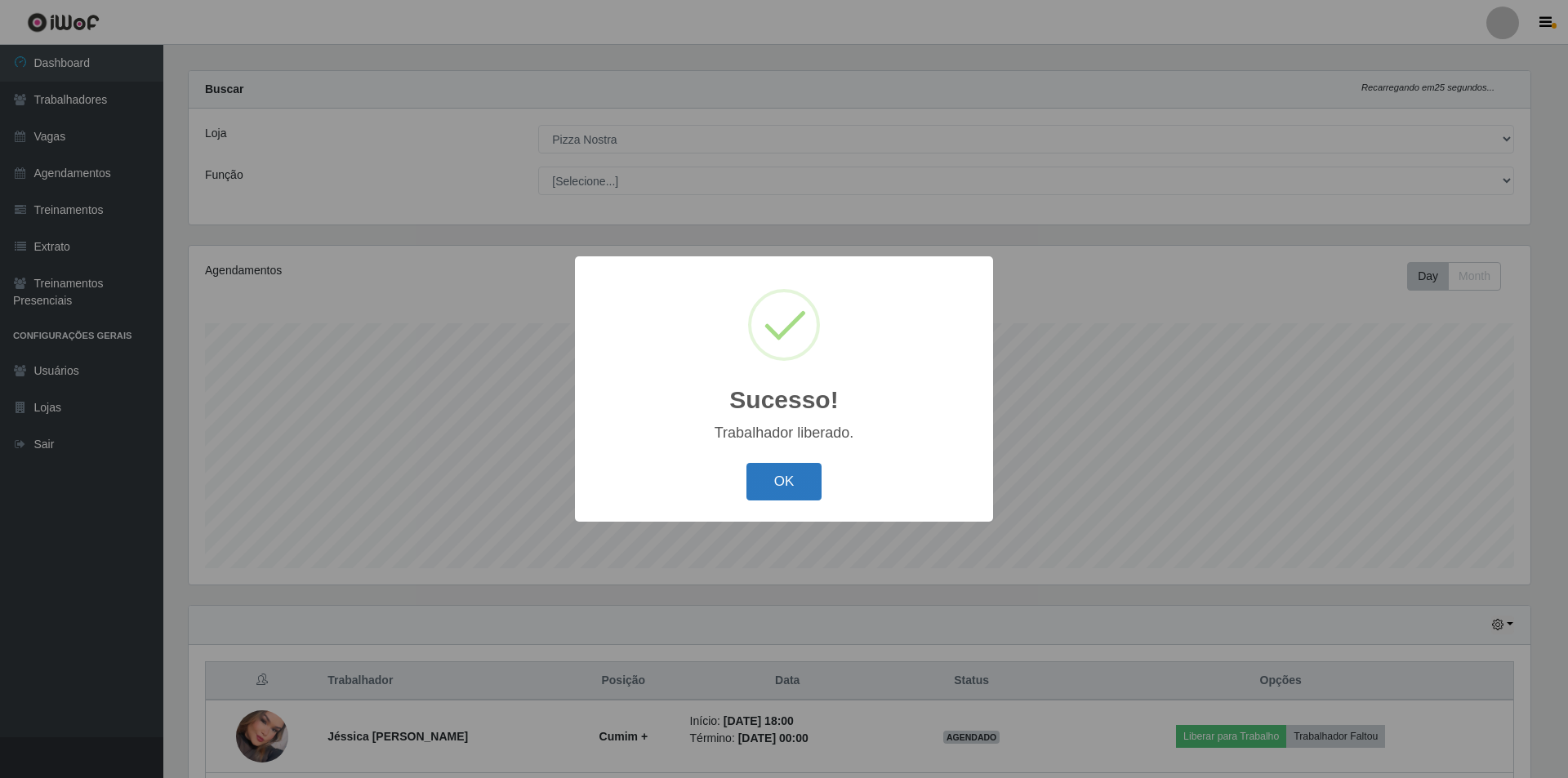
click at [787, 464] on button "OK" at bounding box center [784, 482] width 76 height 38
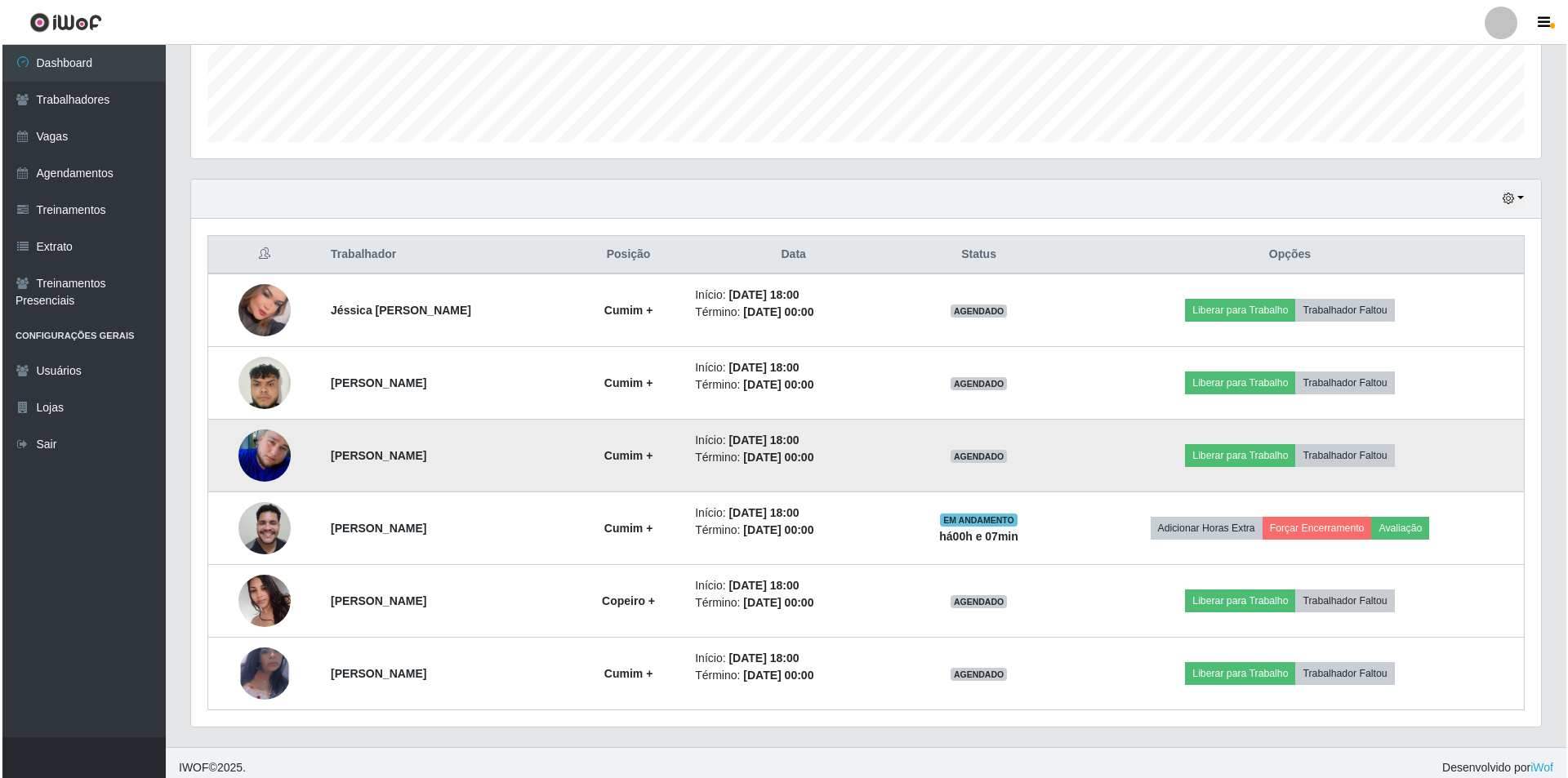
scroll to position [451, 0]
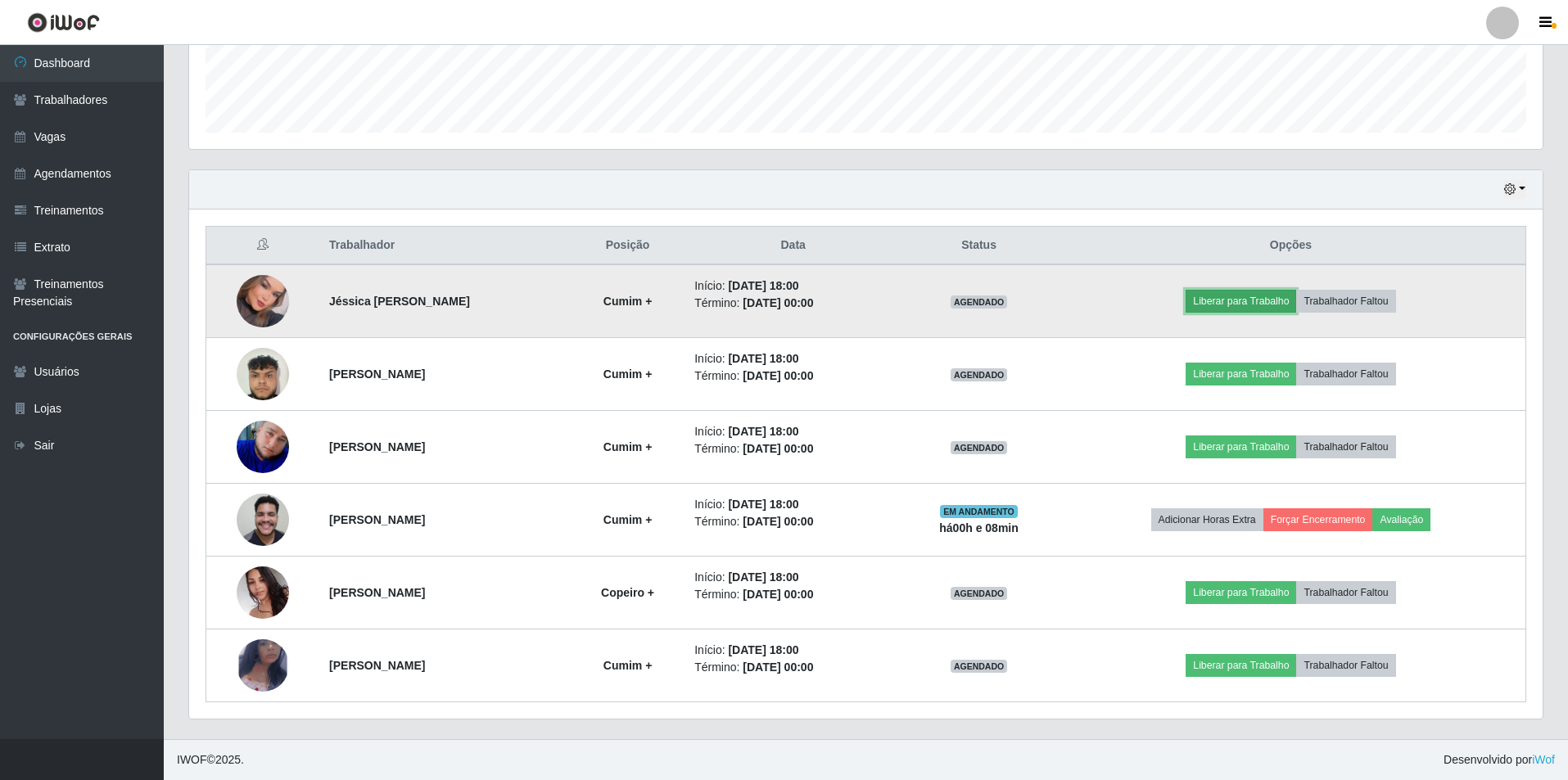
click at [1240, 311] on button "Liberar para Trabalho" at bounding box center [1240, 301] width 110 height 23
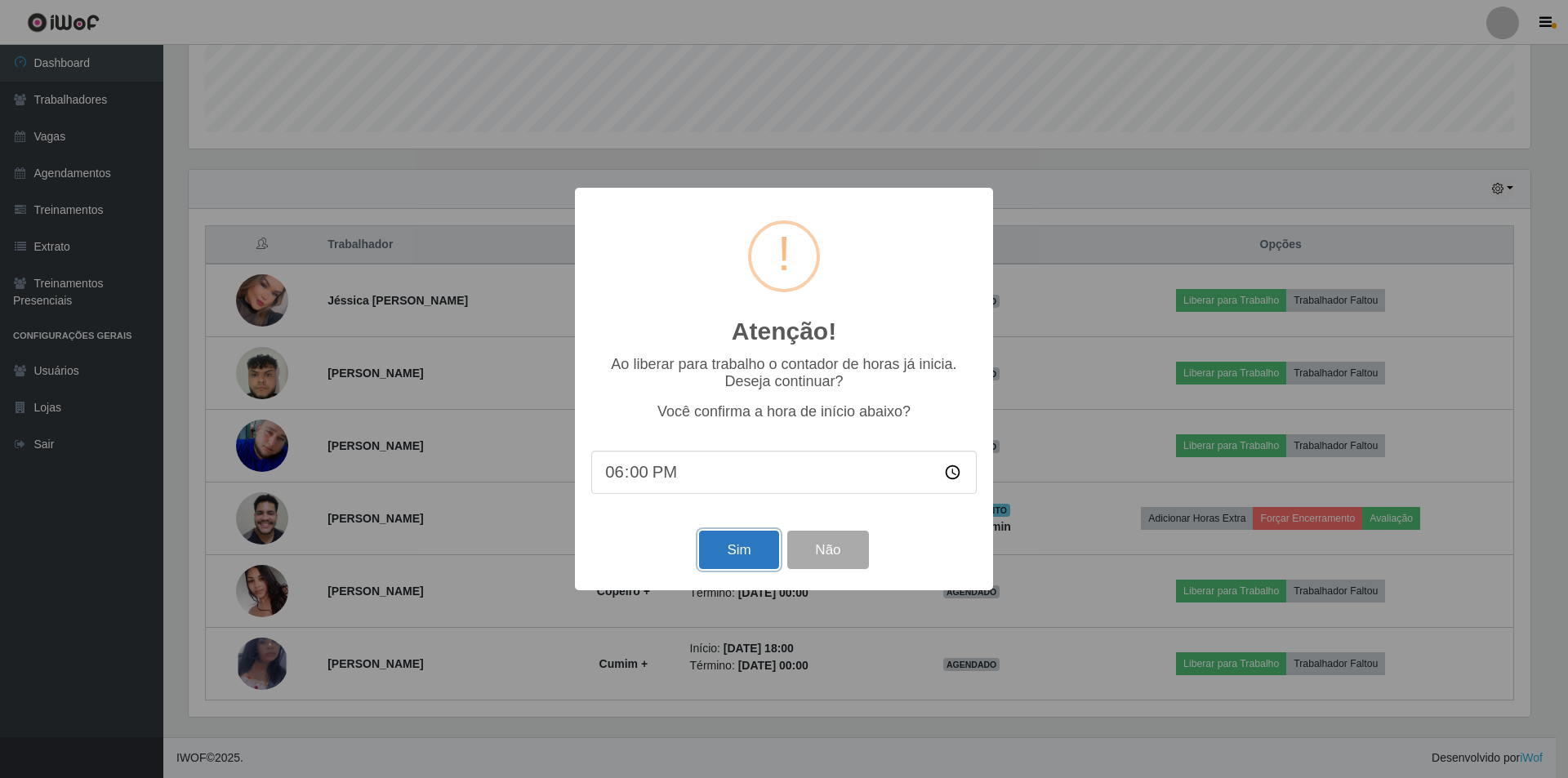
click at [752, 548] on button "Sim" at bounding box center [738, 549] width 79 height 38
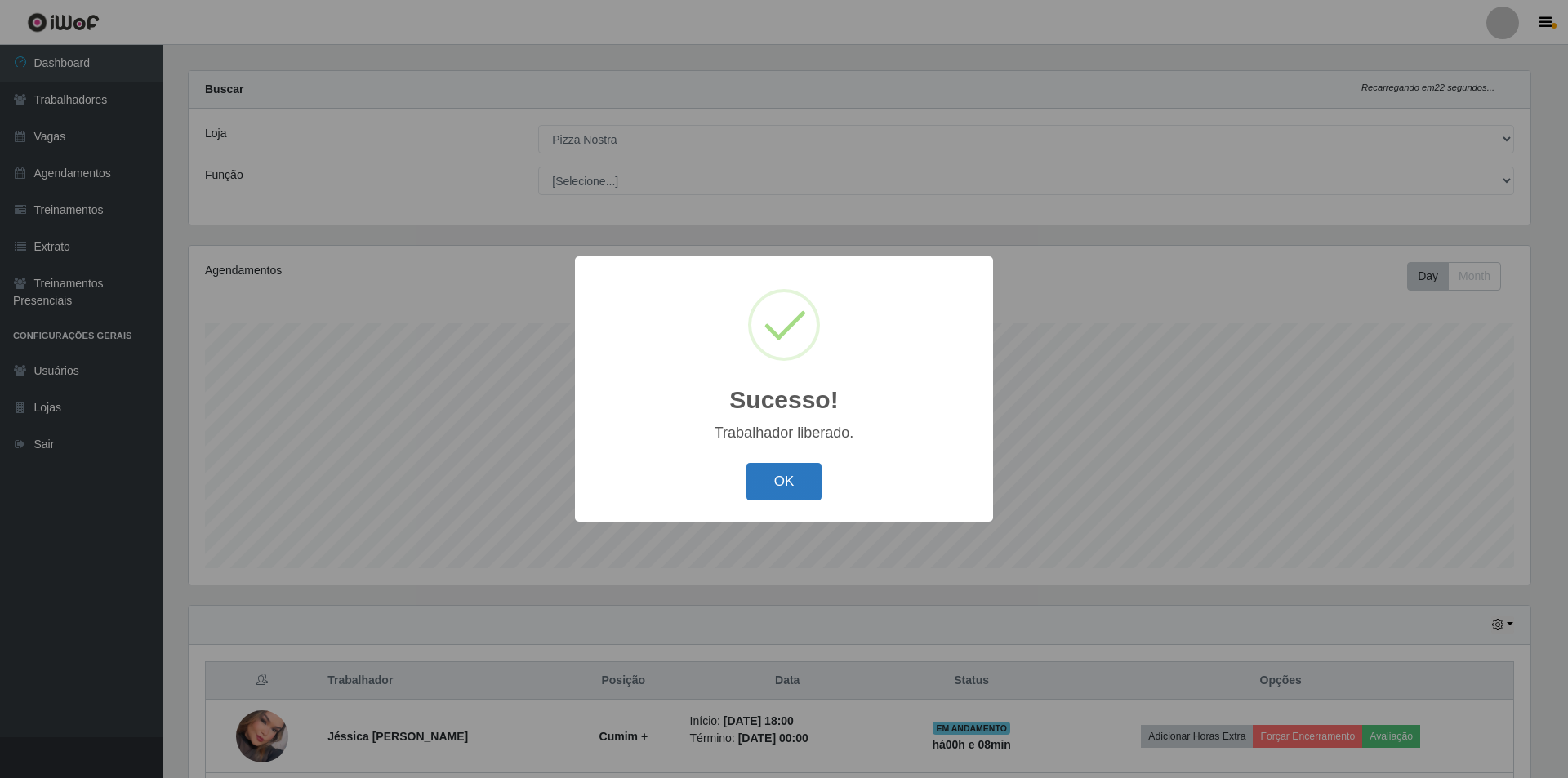
drag, startPoint x: 797, startPoint y: 476, endPoint x: 855, endPoint y: 450, distance: 63.6
click at [798, 477] on button "OK" at bounding box center [784, 482] width 76 height 38
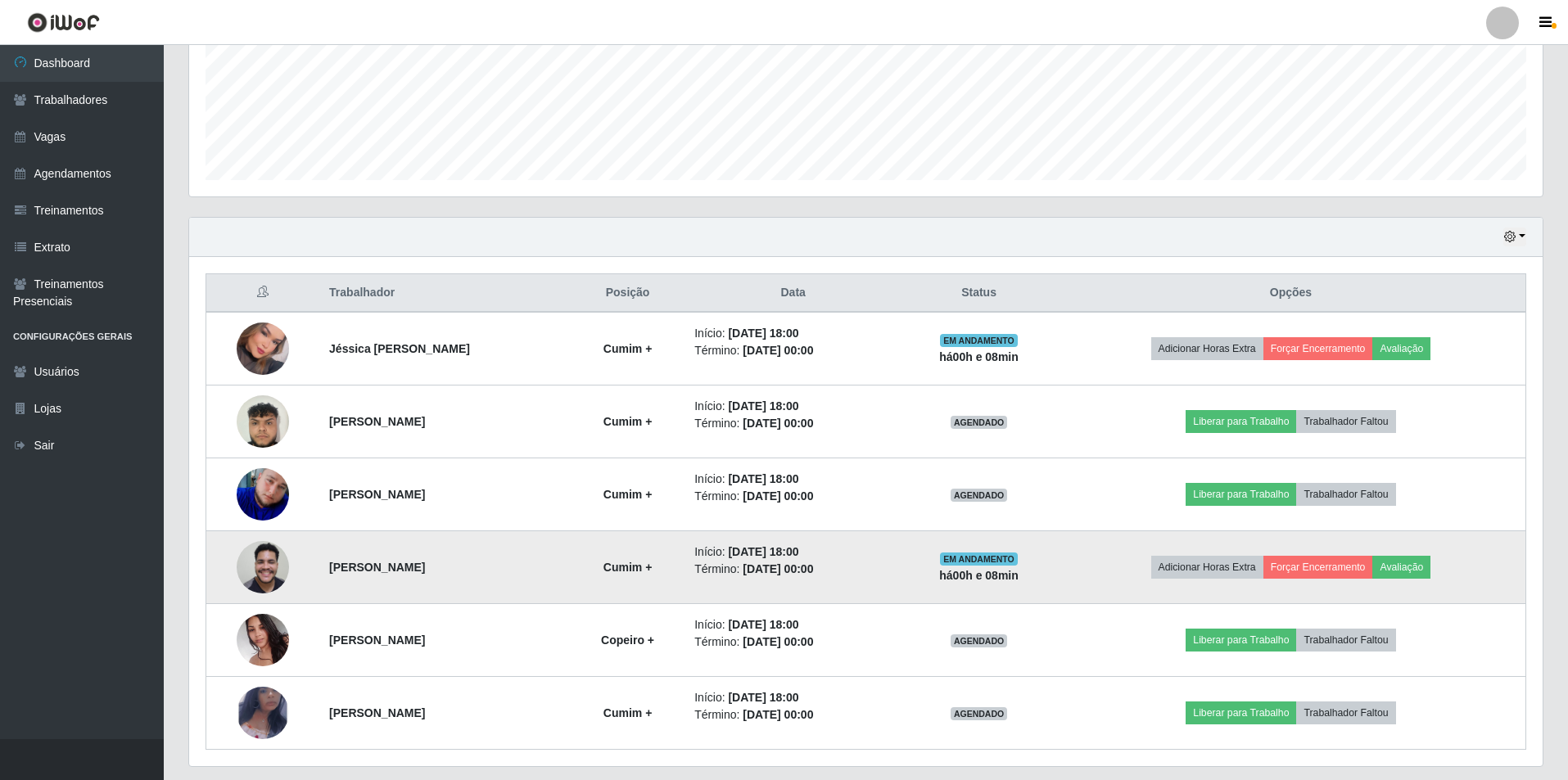
scroll to position [452, 0]
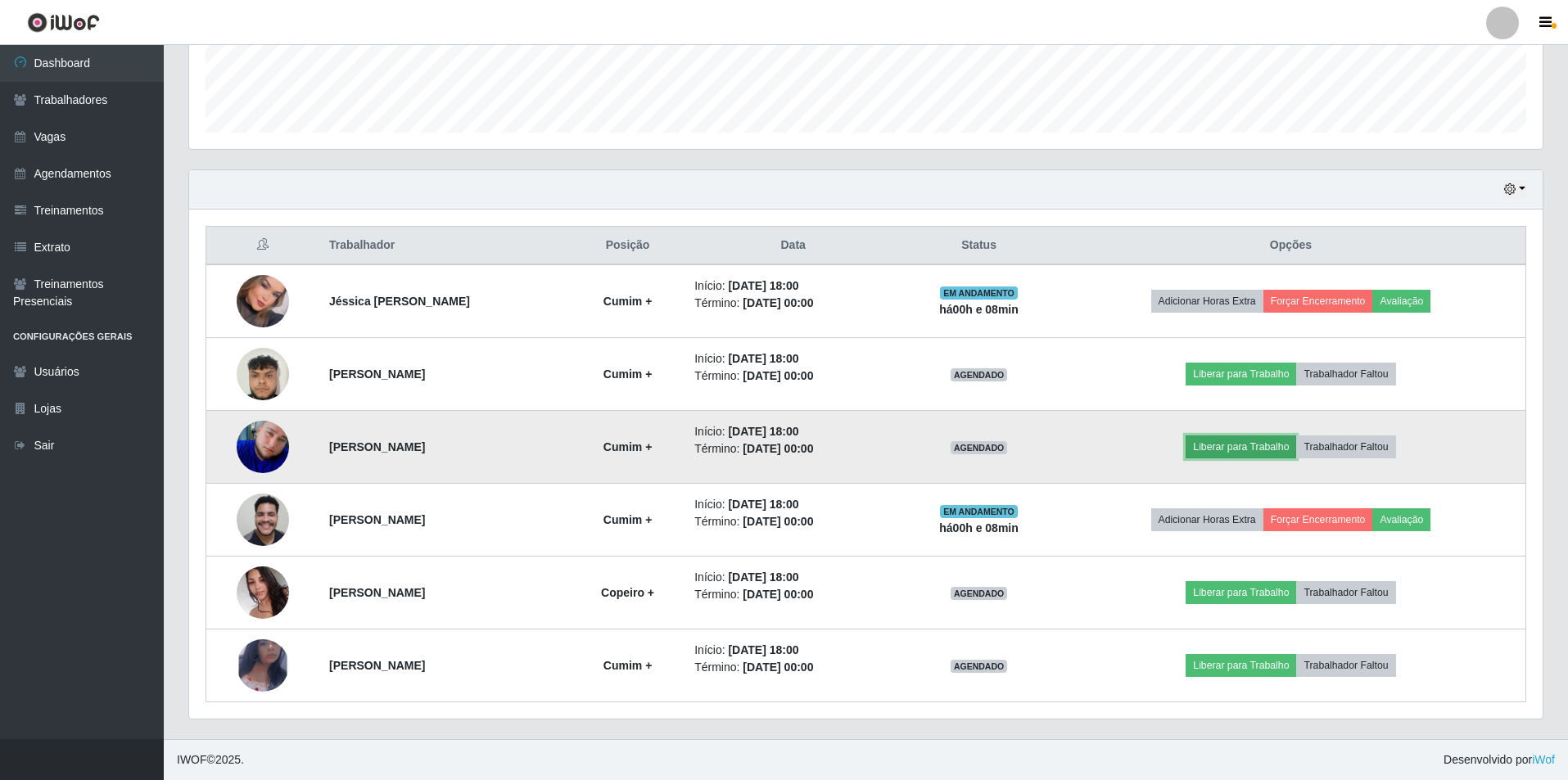
click at [1234, 447] on button "Liberar para Trabalho" at bounding box center [1240, 446] width 110 height 23
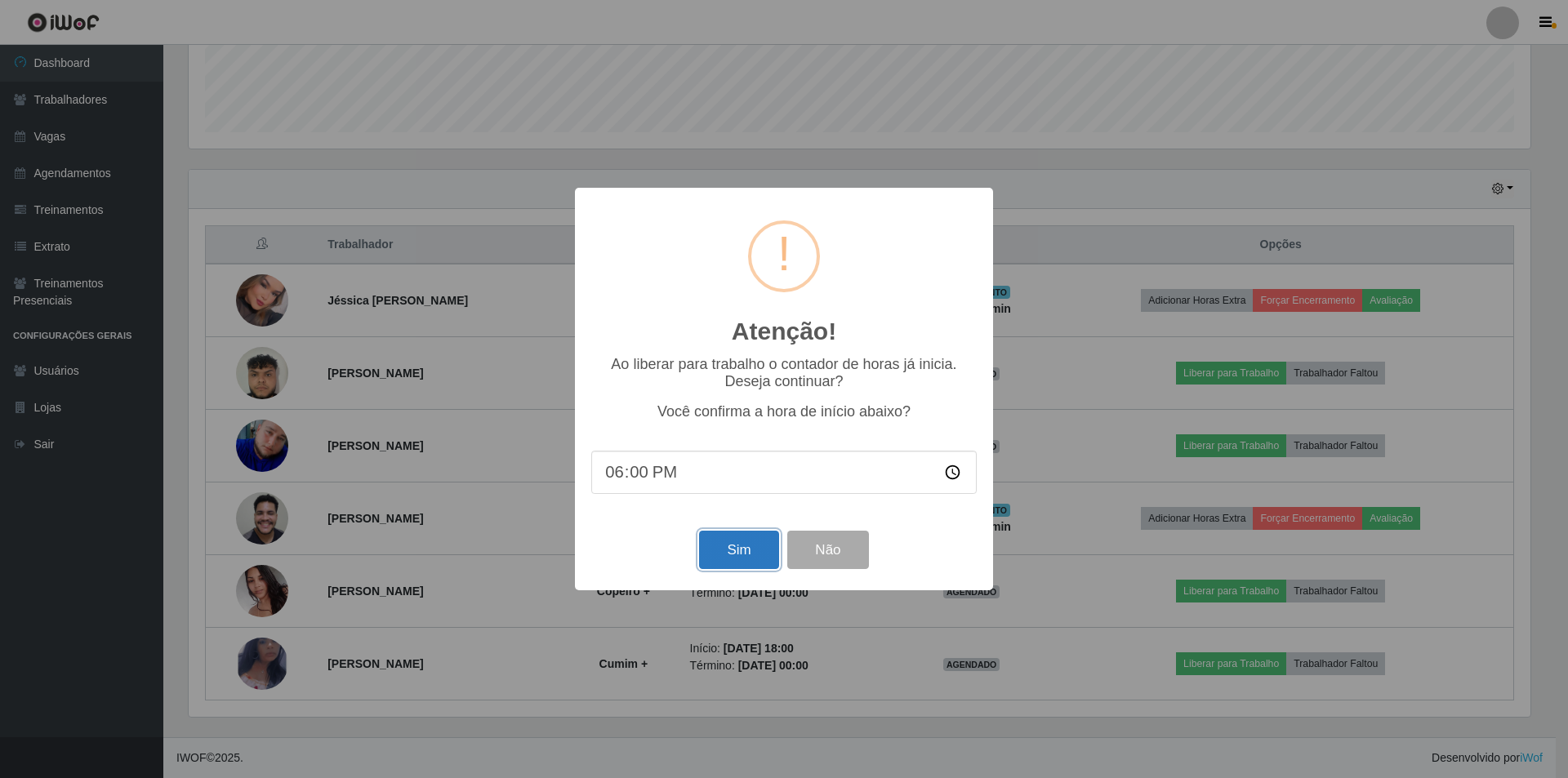
click at [753, 557] on button "Sim" at bounding box center [738, 549] width 79 height 38
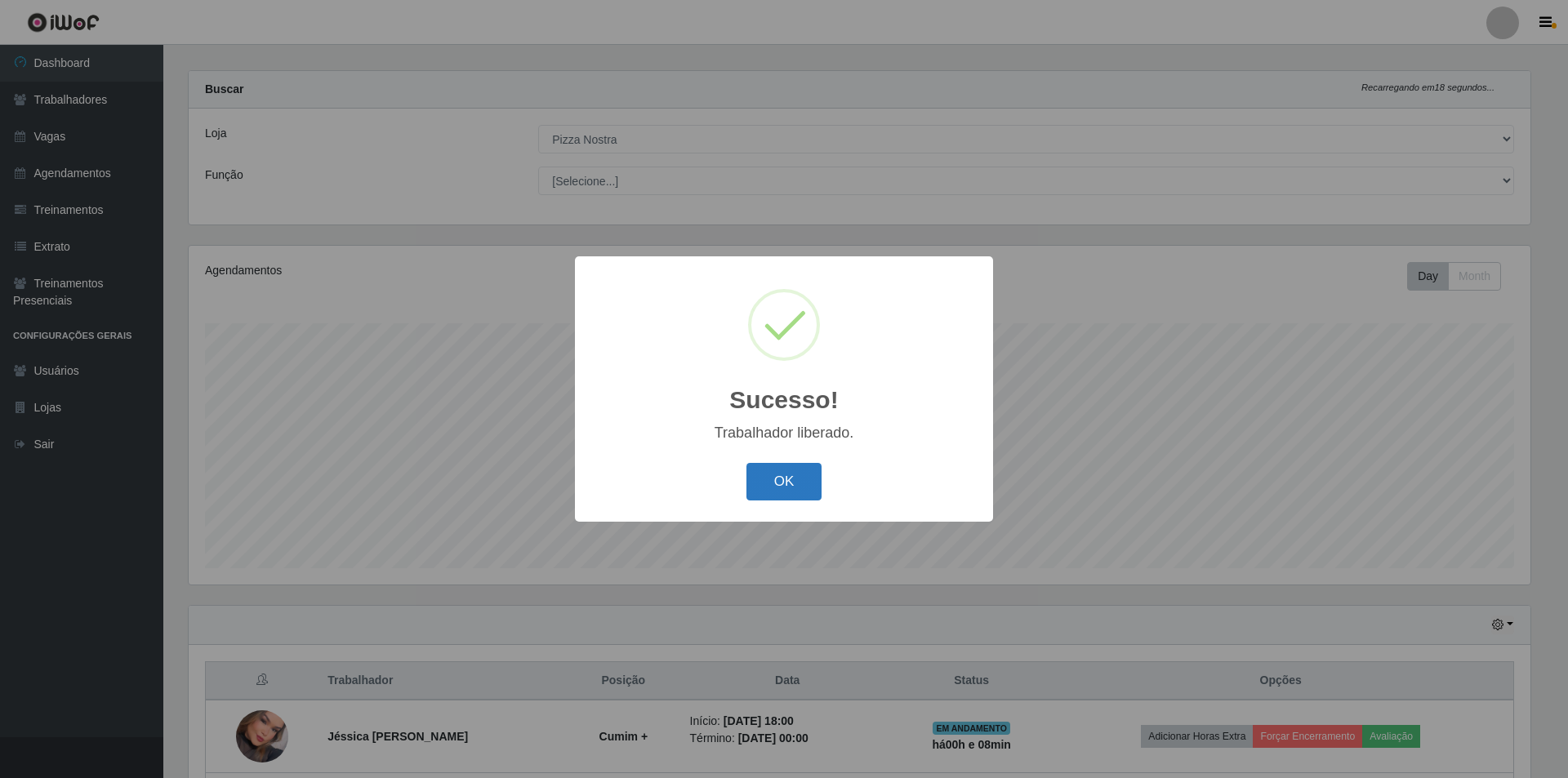
click at [774, 492] on button "OK" at bounding box center [784, 482] width 76 height 38
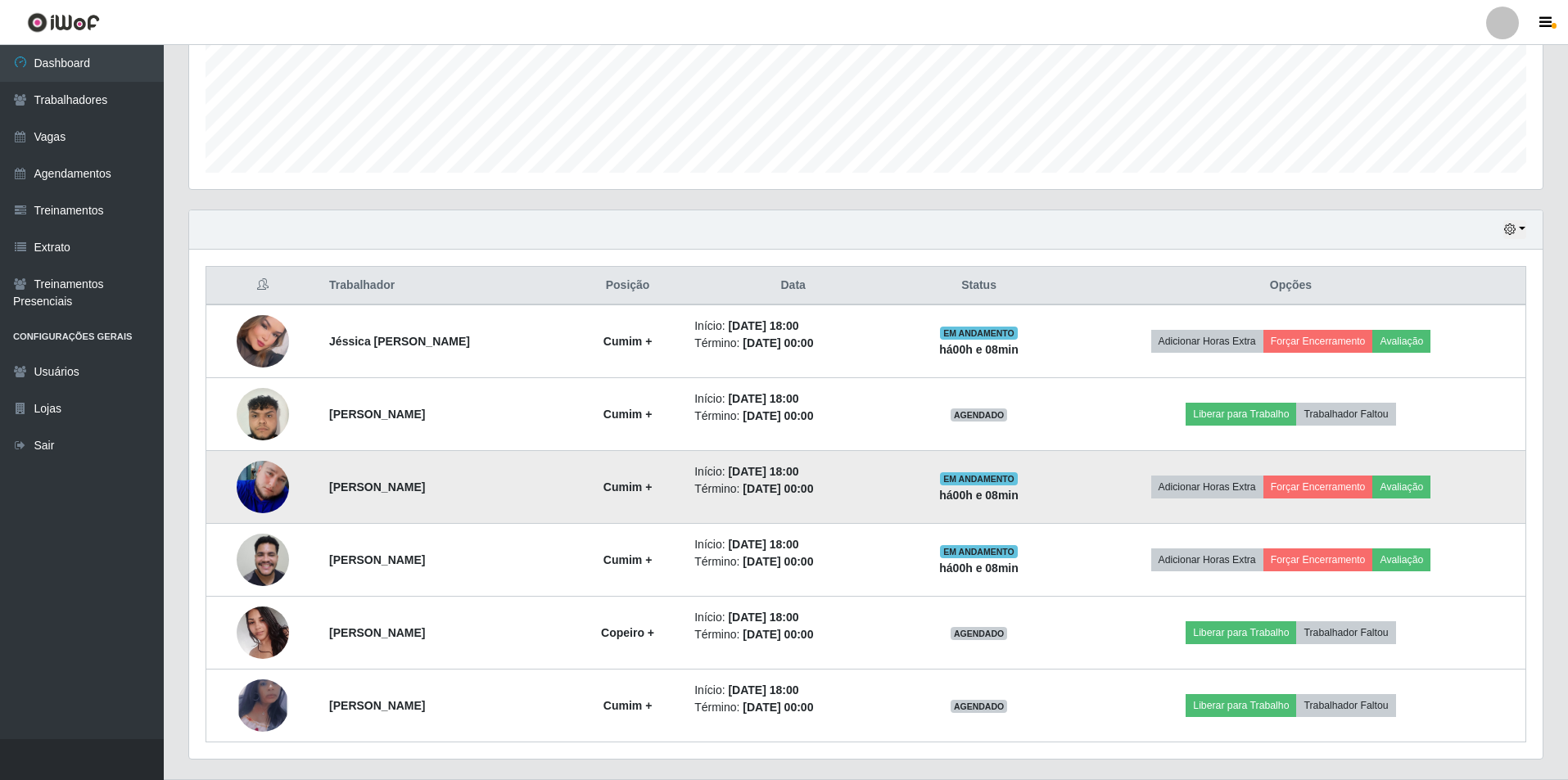
scroll to position [452, 0]
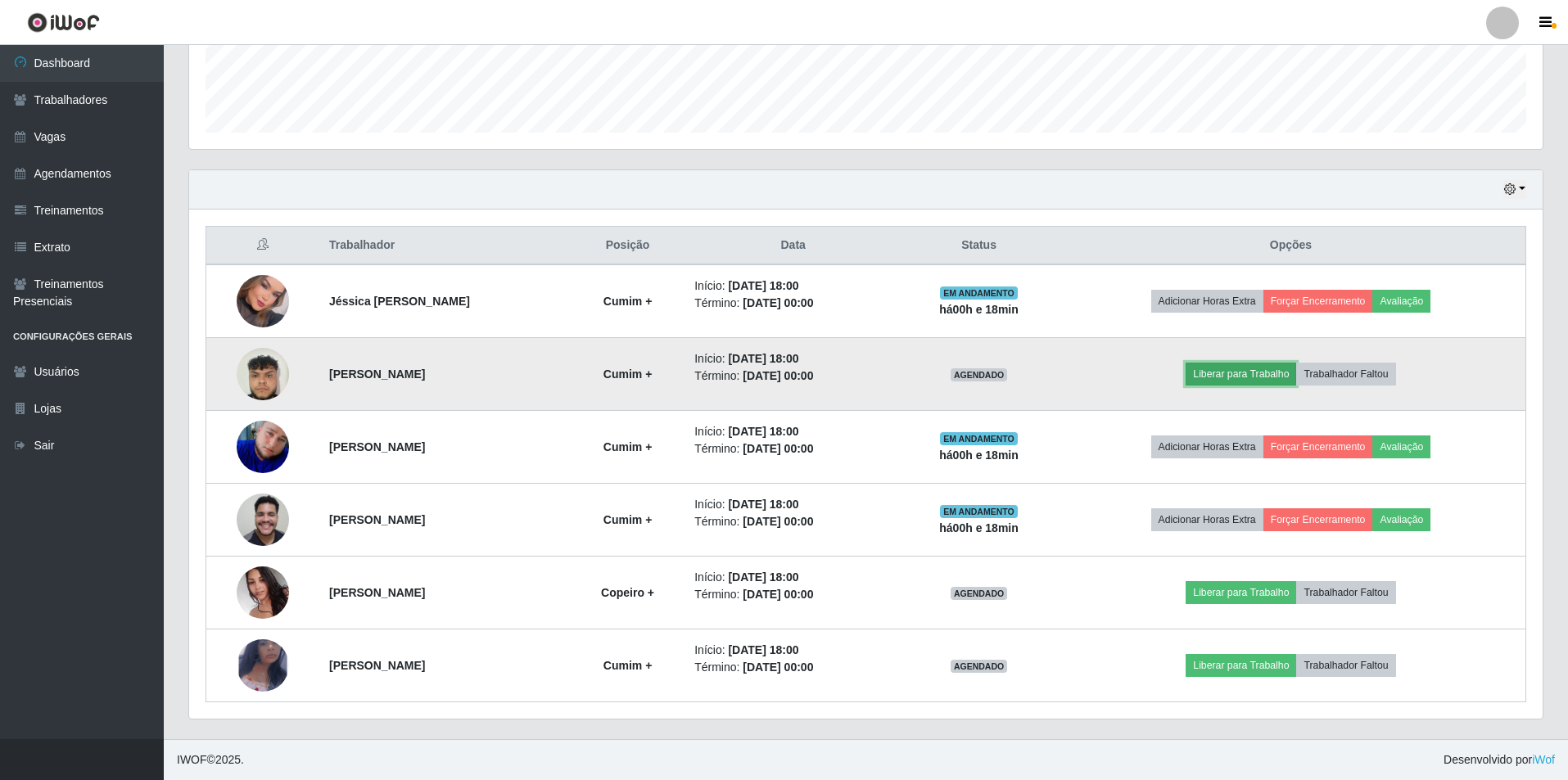
click at [1228, 368] on button "Liberar para Trabalho" at bounding box center [1240, 374] width 110 height 23
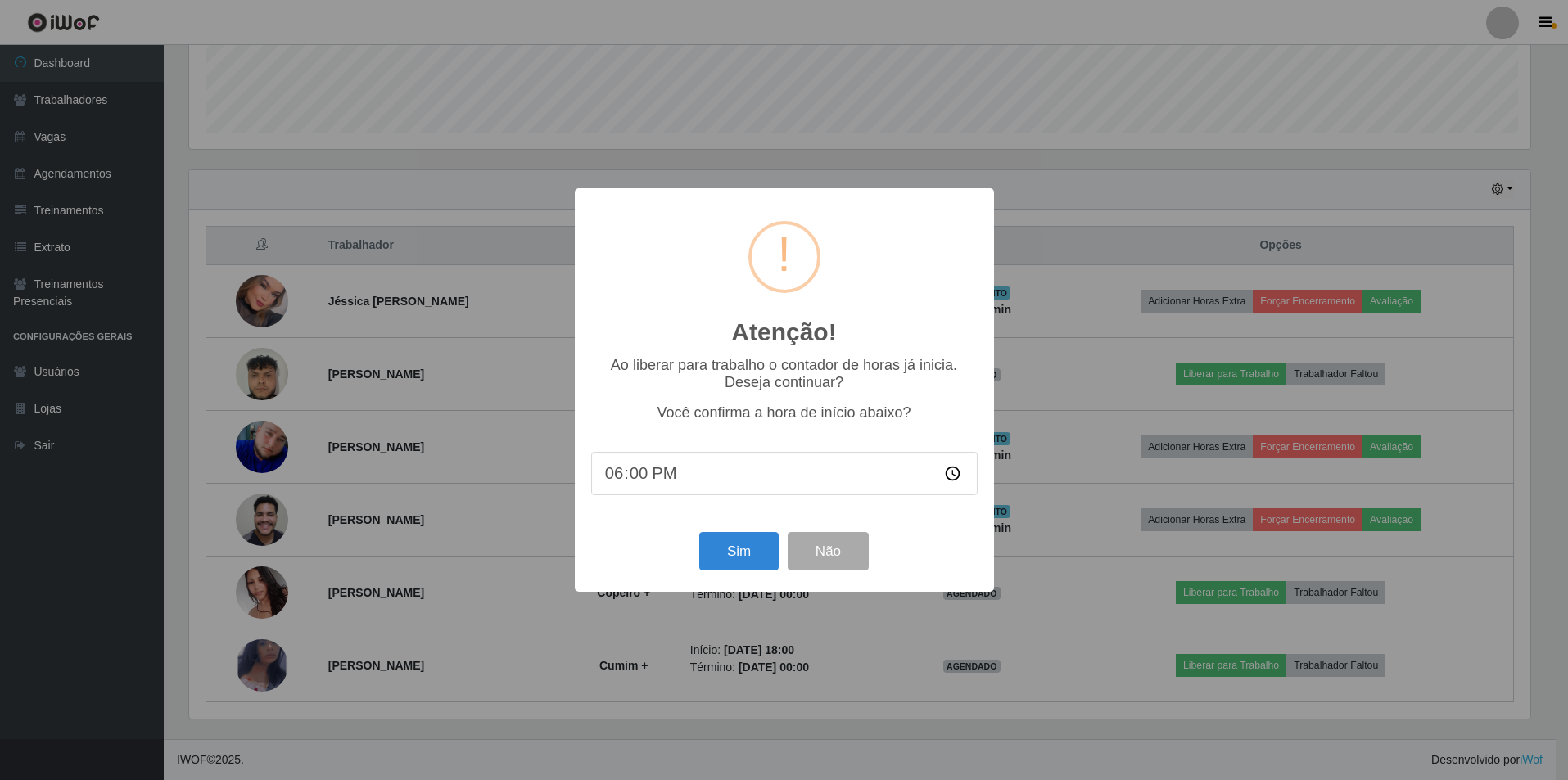
scroll to position [340, 1346]
click at [766, 553] on button "Sim" at bounding box center [740, 551] width 80 height 38
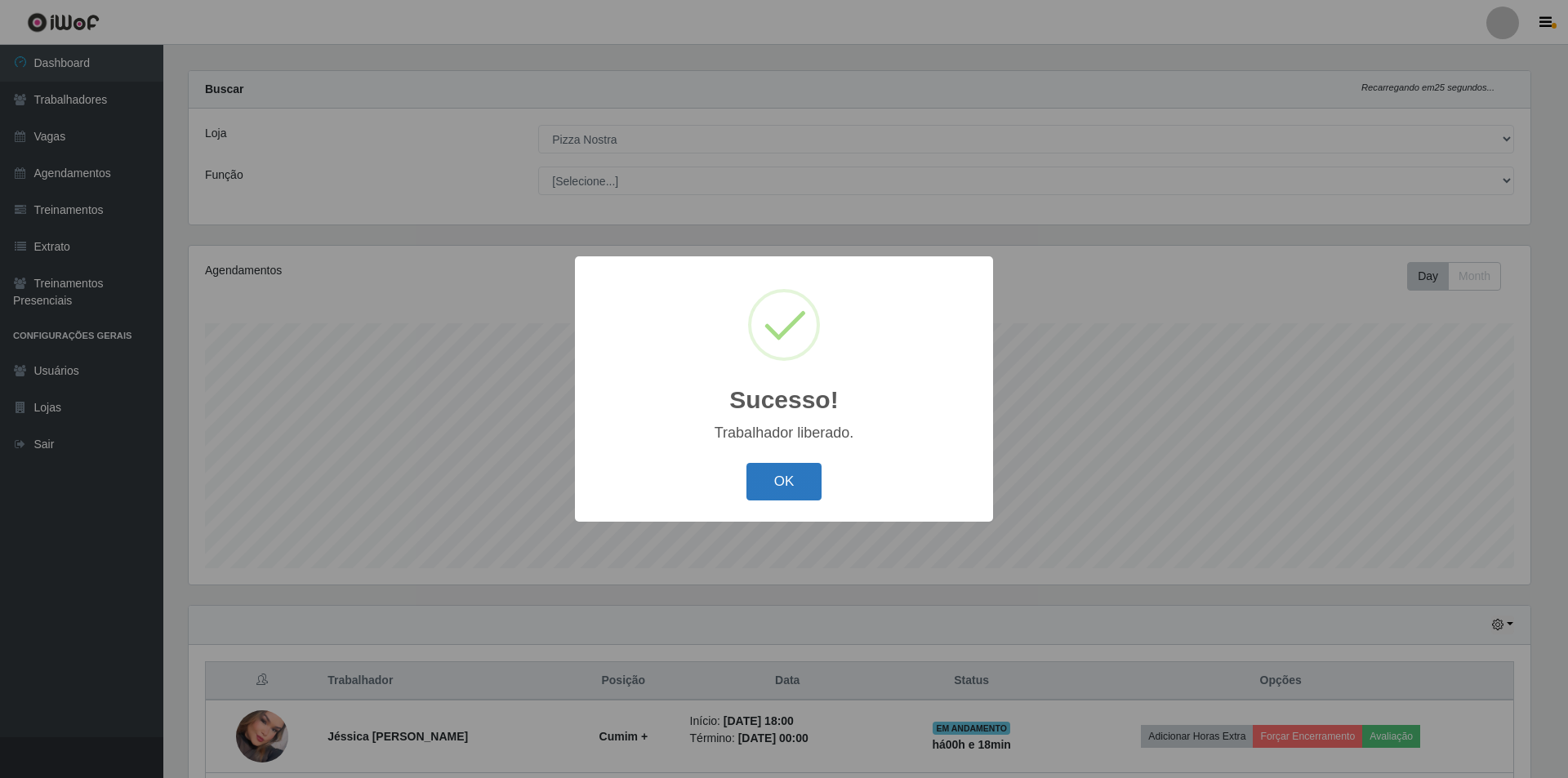
click at [793, 494] on button "OK" at bounding box center [784, 482] width 76 height 38
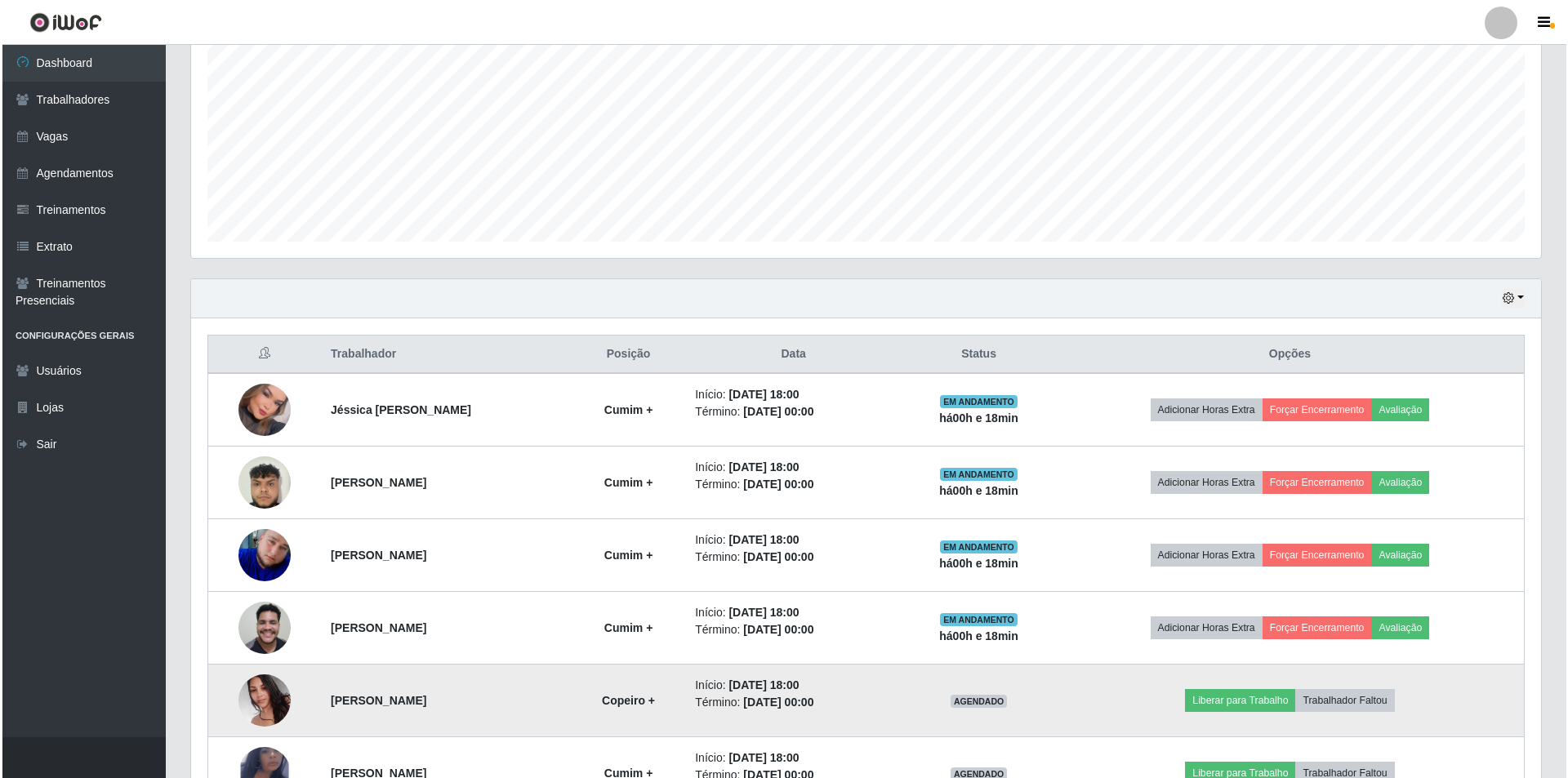
scroll to position [451, 0]
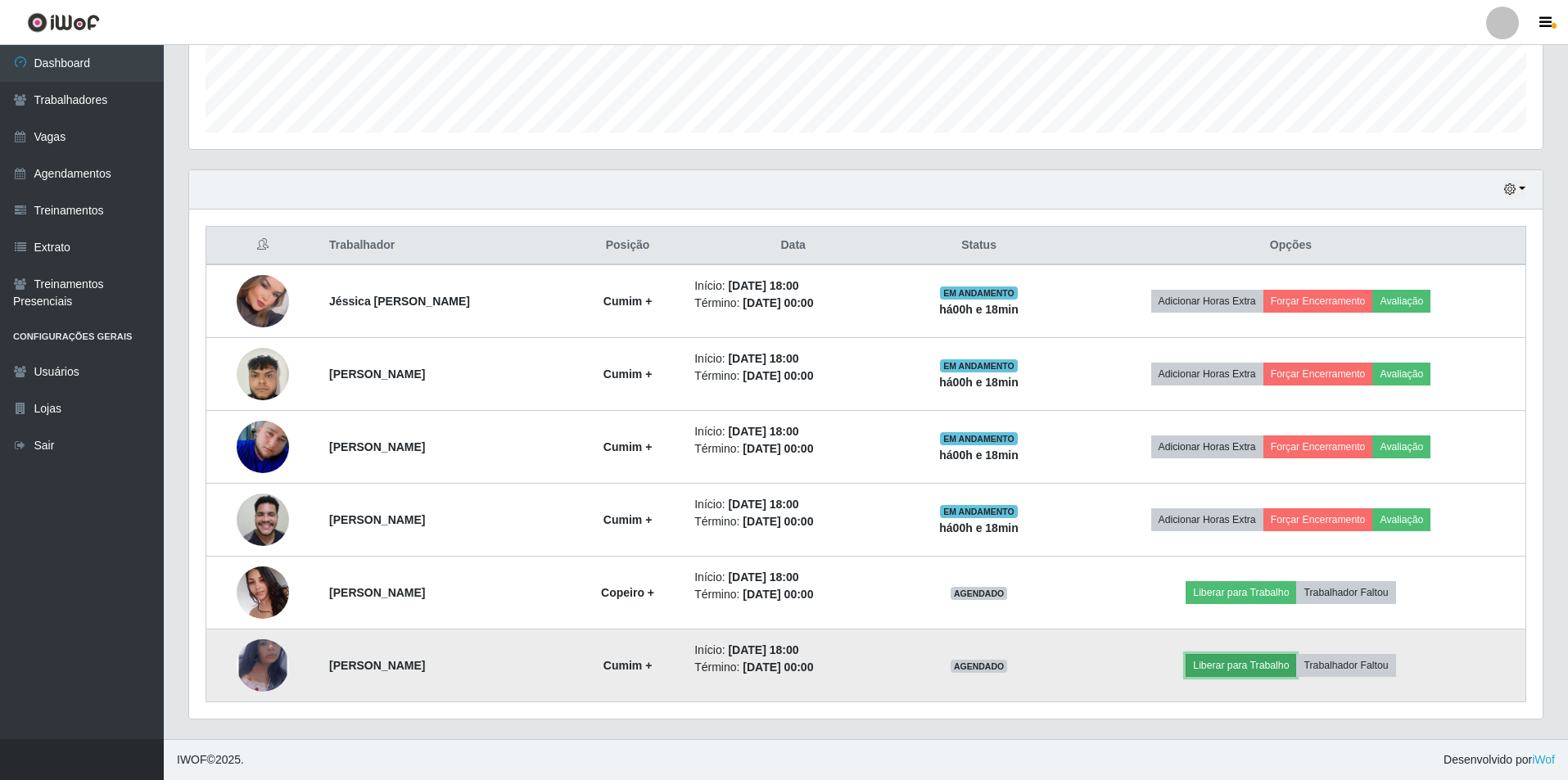
click at [1219, 672] on button "Liberar para Trabalho" at bounding box center [1240, 665] width 110 height 23
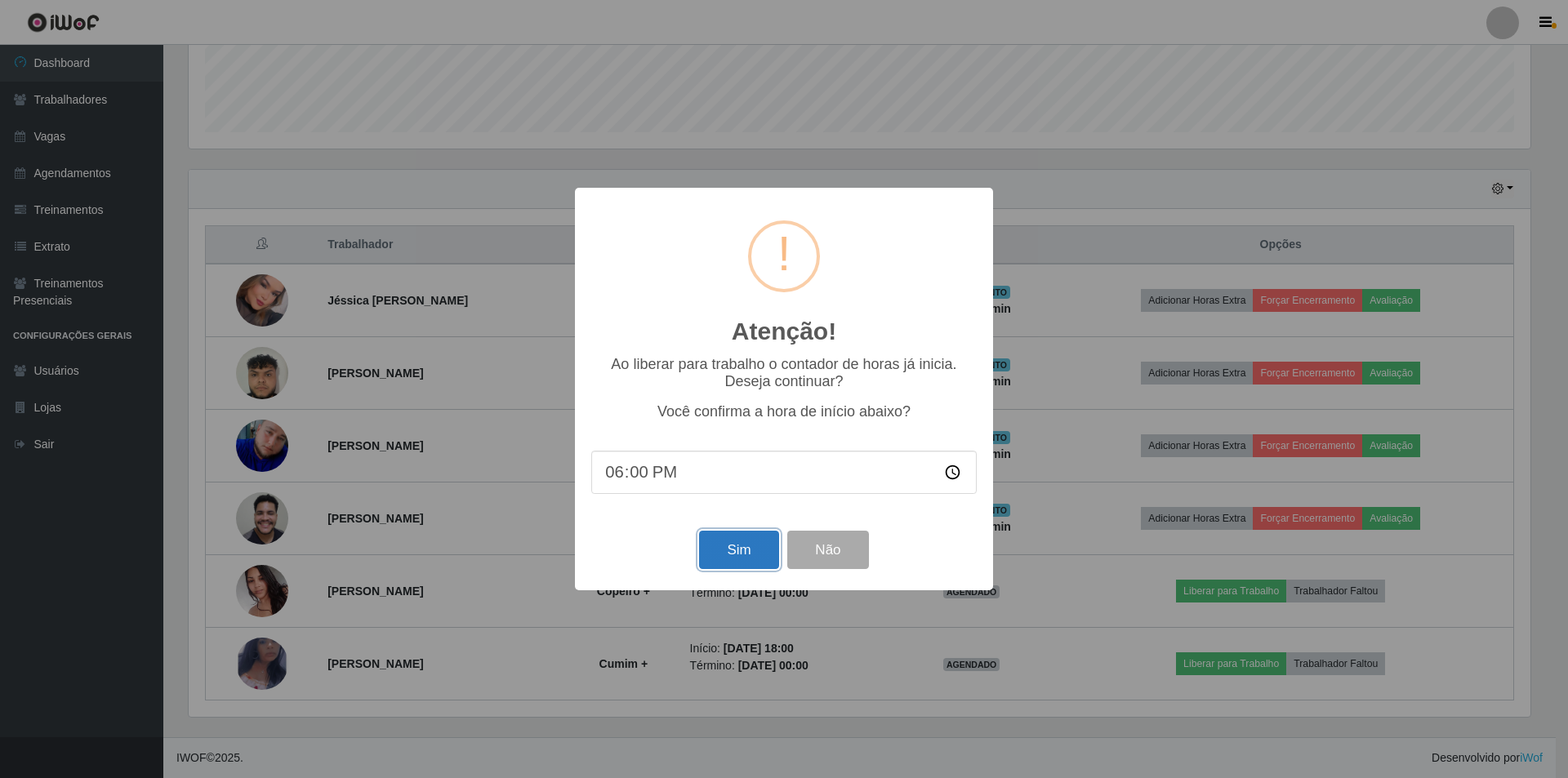
click at [730, 546] on button "Sim" at bounding box center [738, 549] width 79 height 38
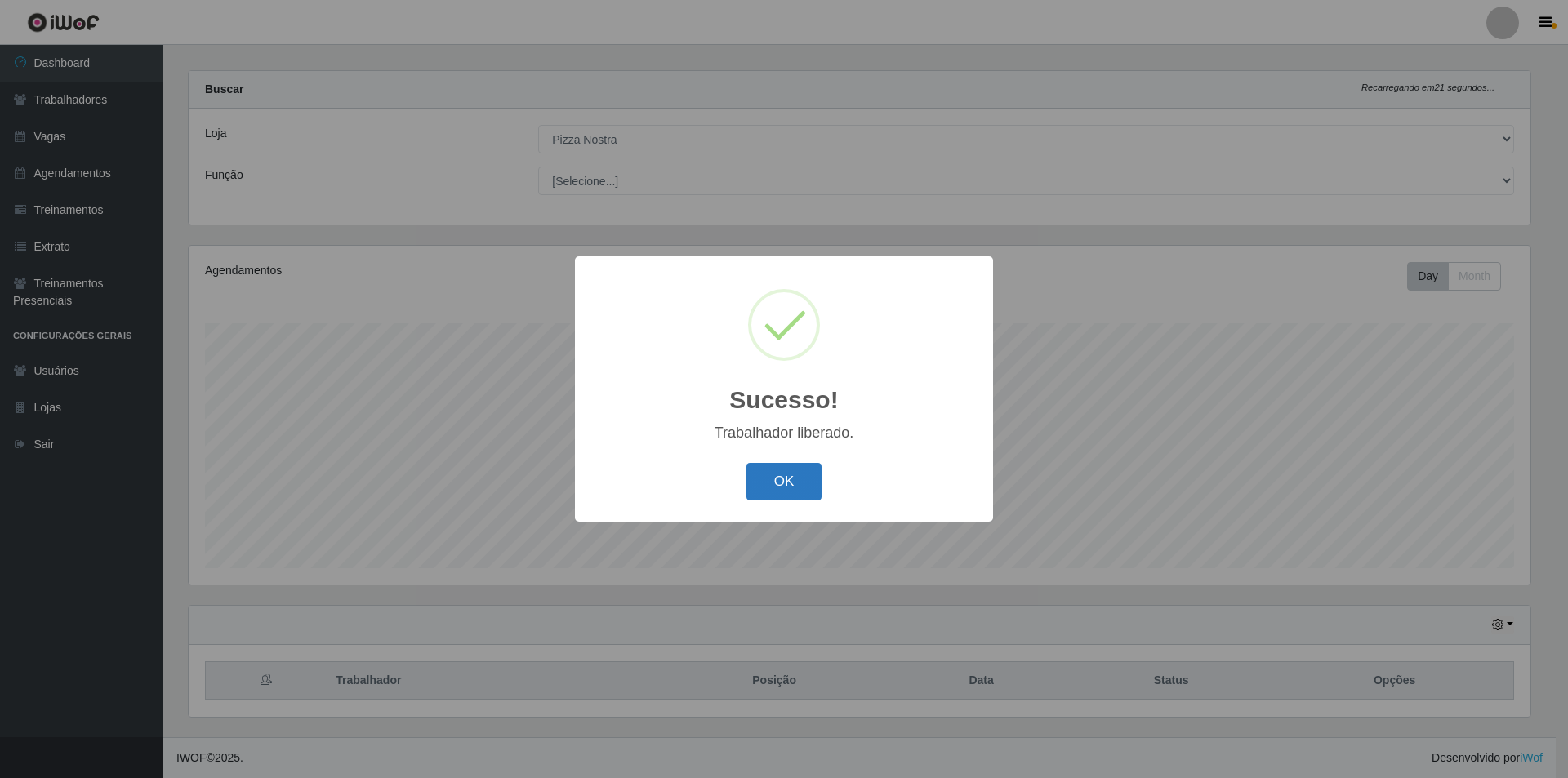
click at [772, 487] on button "OK" at bounding box center [784, 482] width 76 height 38
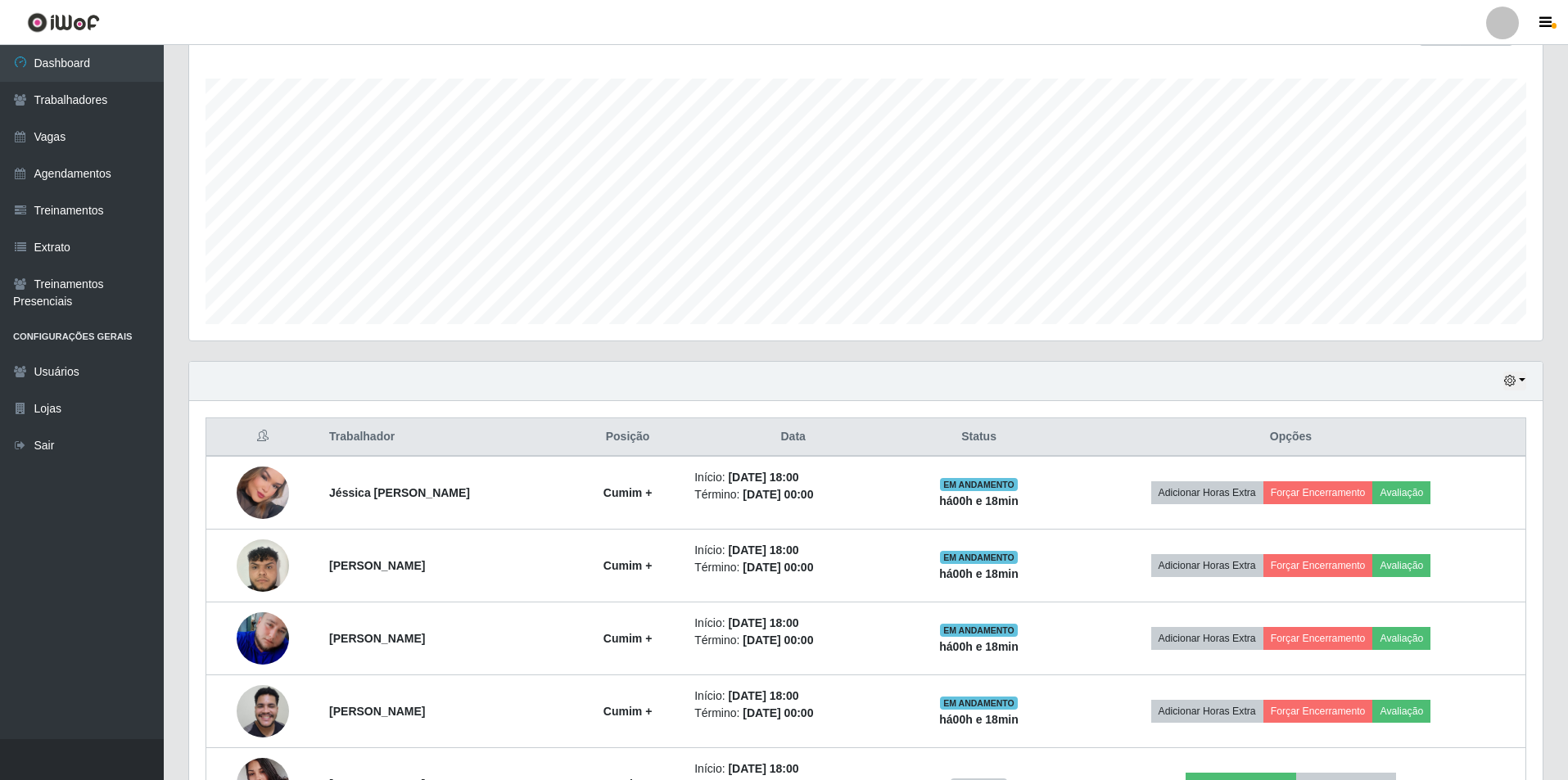
scroll to position [452, 0]
